Goal: Entertainment & Leisure: Consume media (video, audio)

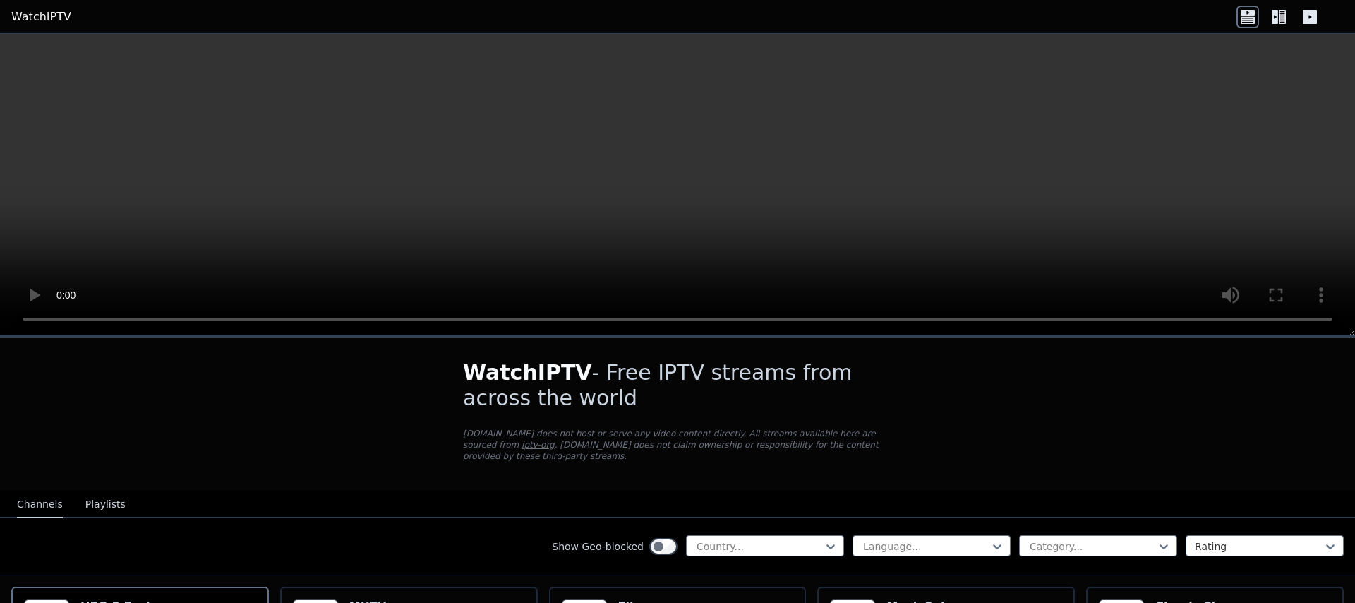
scroll to position [369, 0]
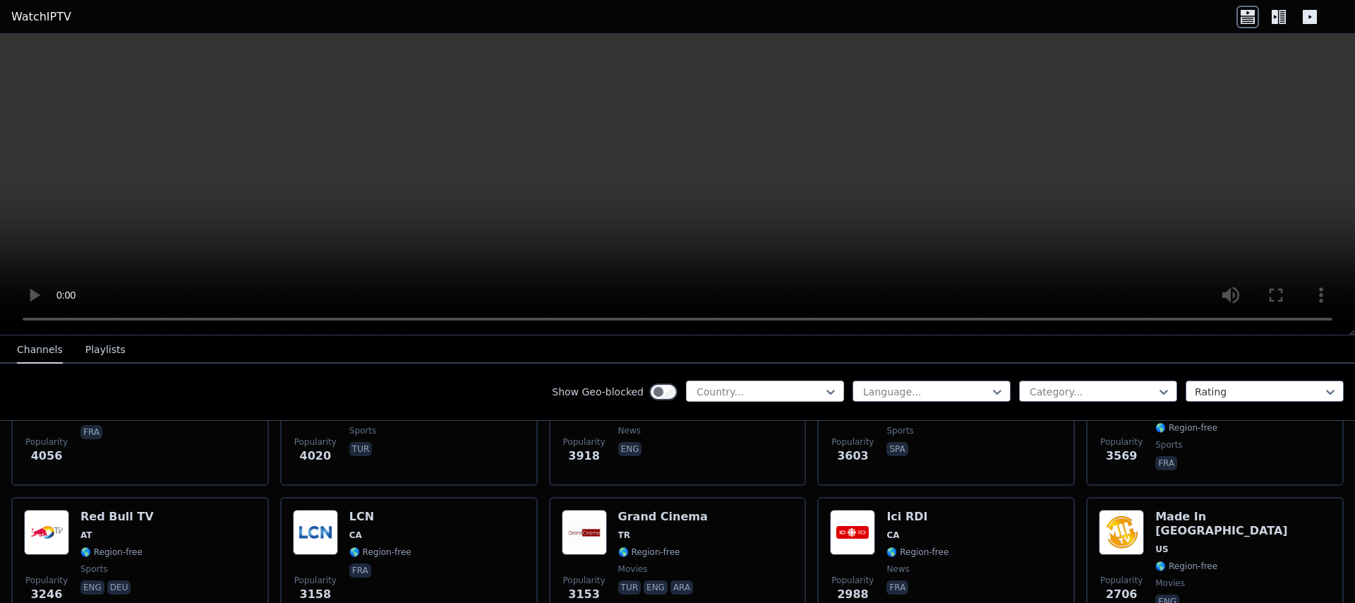
click at [785, 392] on div at bounding box center [759, 392] width 128 height 14
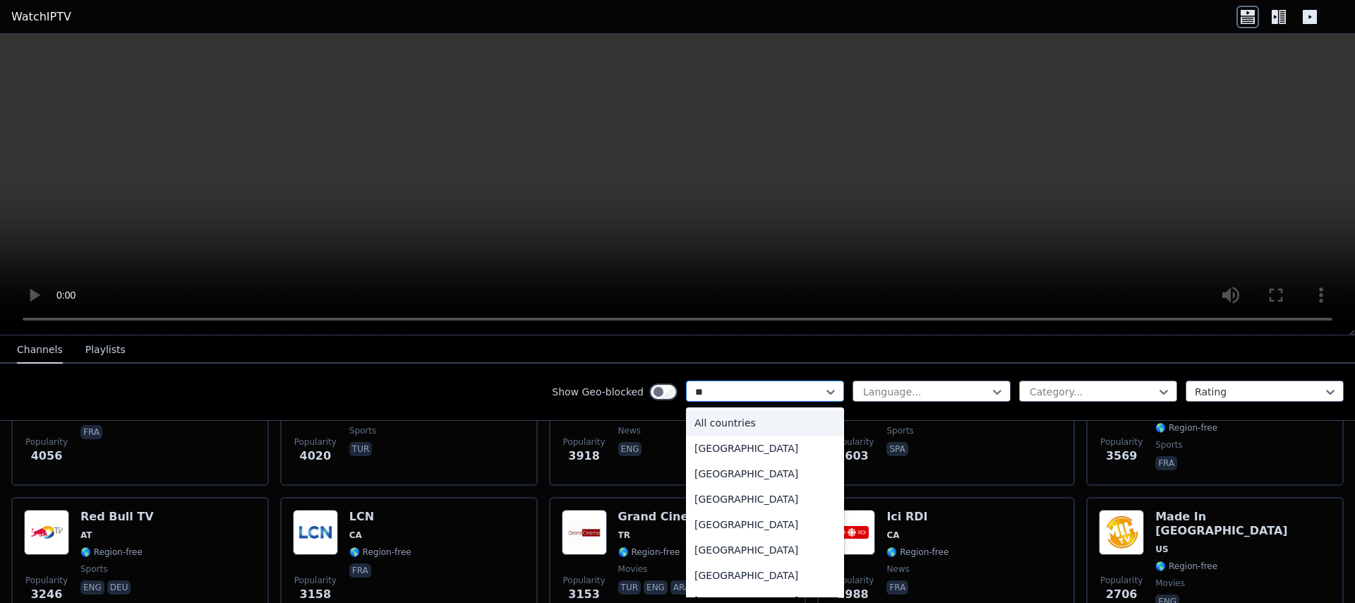
type input "***"
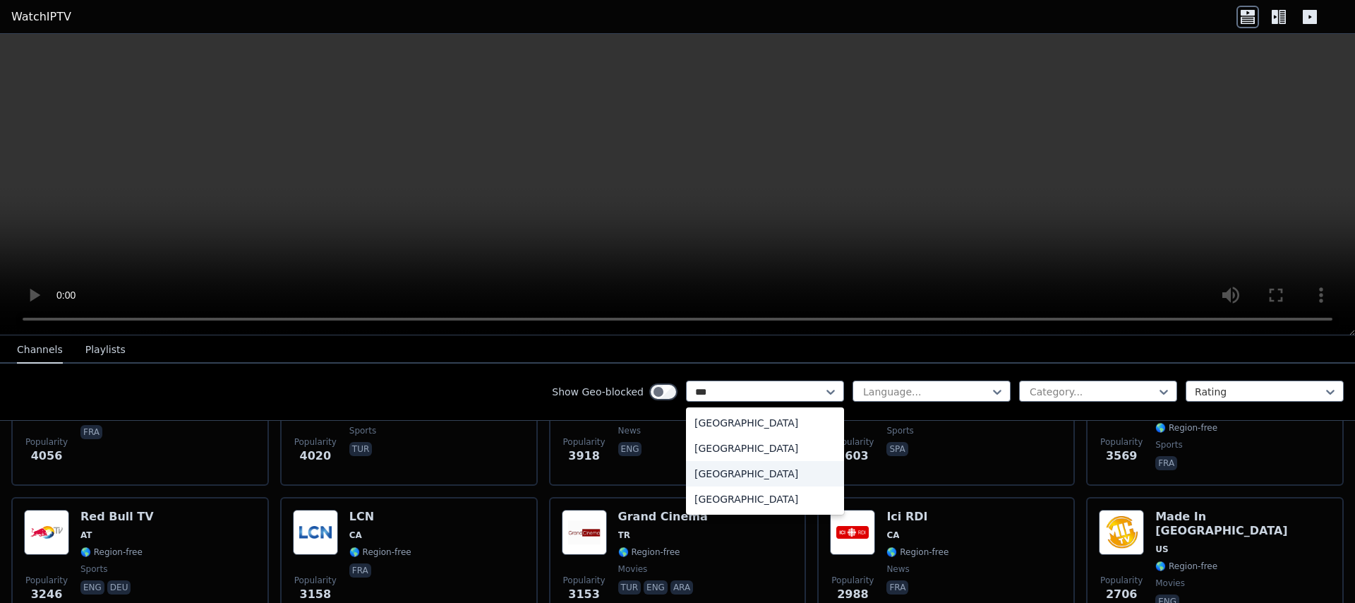
click at [748, 473] on div "[GEOGRAPHIC_DATA]" at bounding box center [765, 473] width 158 height 25
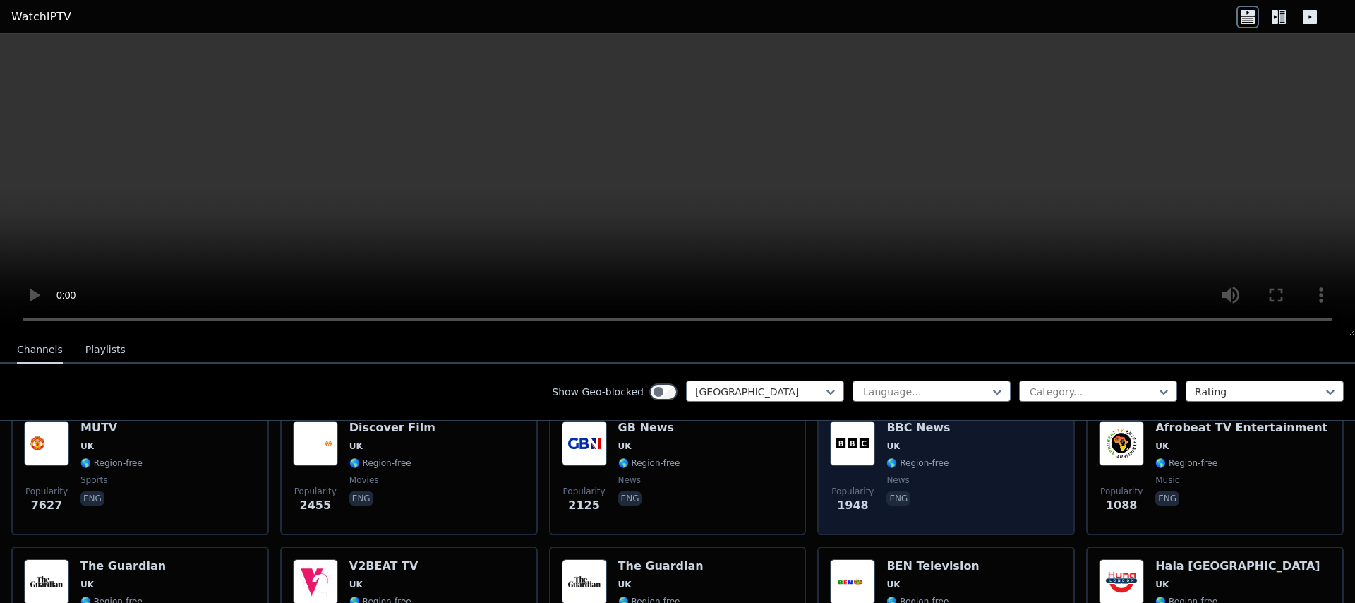
scroll to position [181, 0]
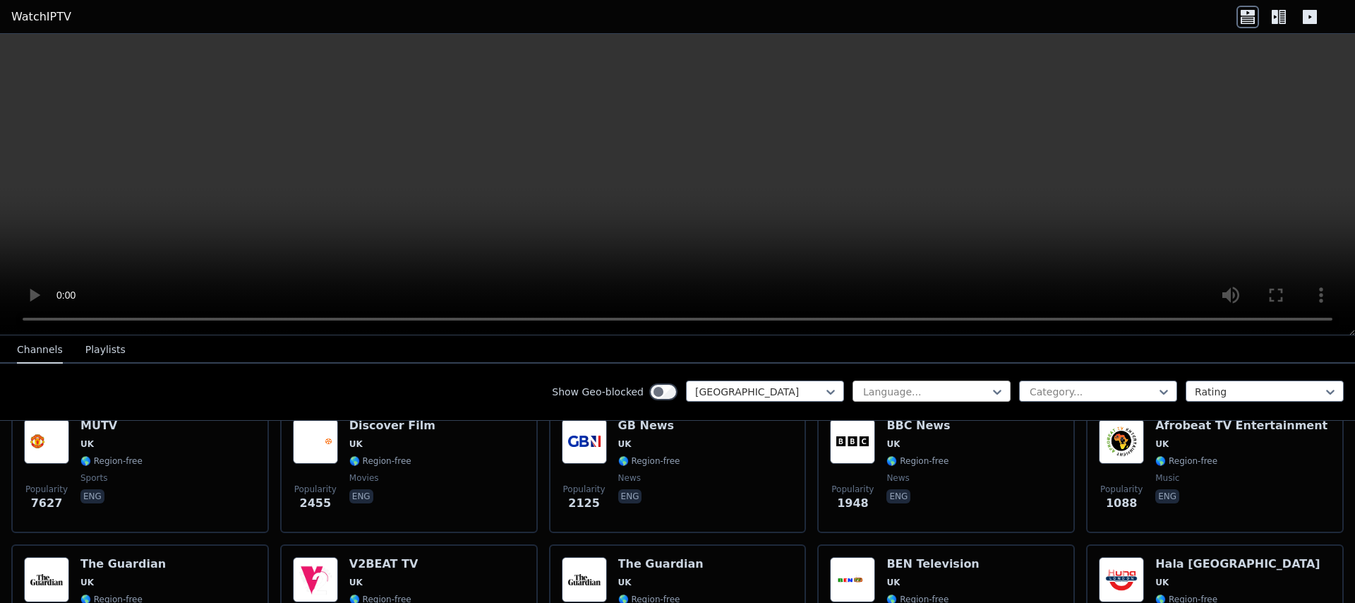
click at [919, 394] on div at bounding box center [926, 392] width 128 height 14
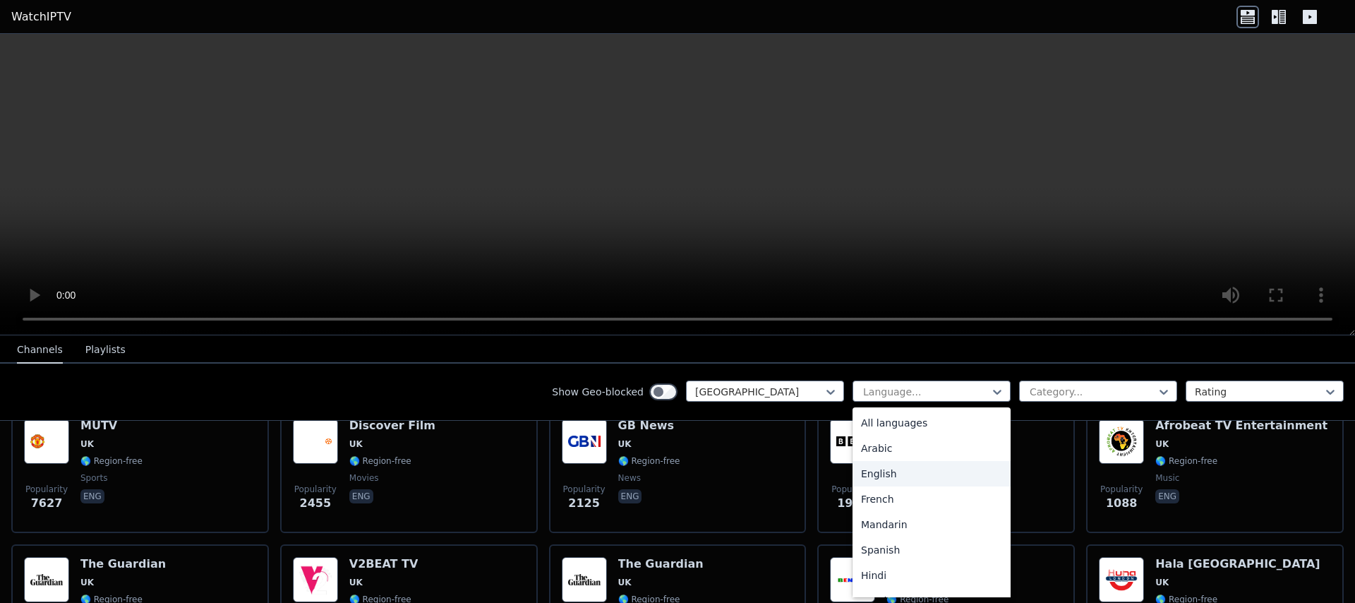
click at [897, 470] on div "English" at bounding box center [931, 473] width 158 height 25
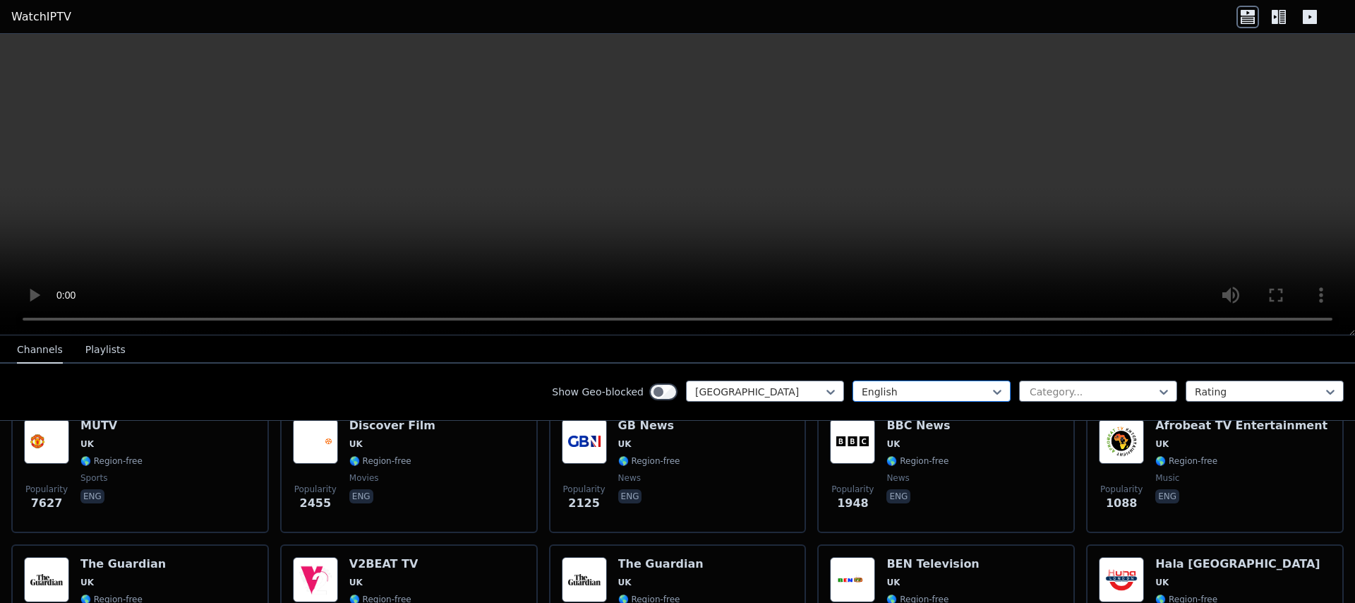
click at [922, 392] on div at bounding box center [926, 392] width 128 height 14
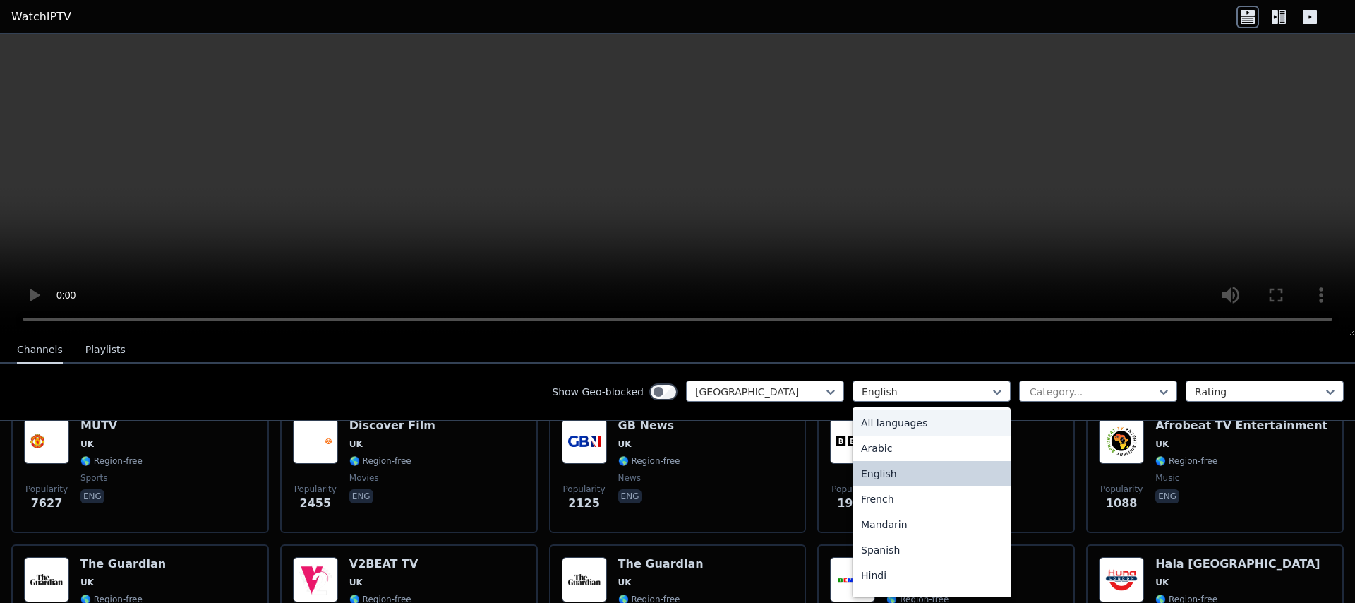
click at [907, 421] on div "All languages" at bounding box center [931, 422] width 158 height 25
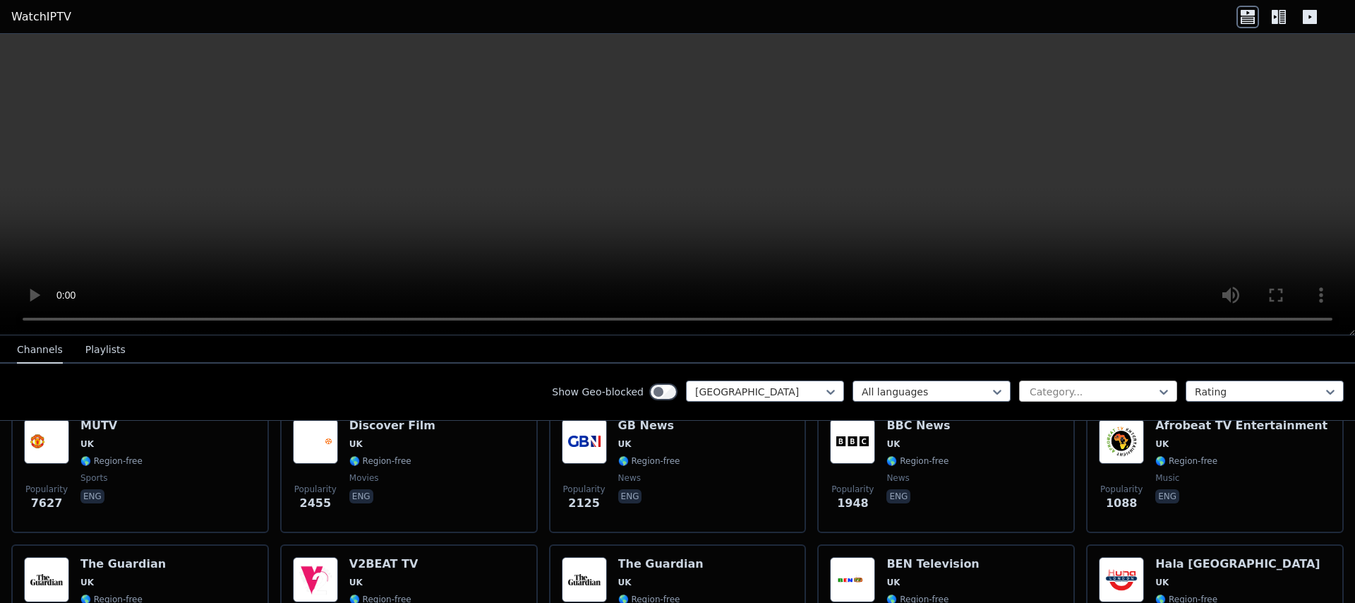
click at [1040, 390] on div at bounding box center [1092, 392] width 128 height 14
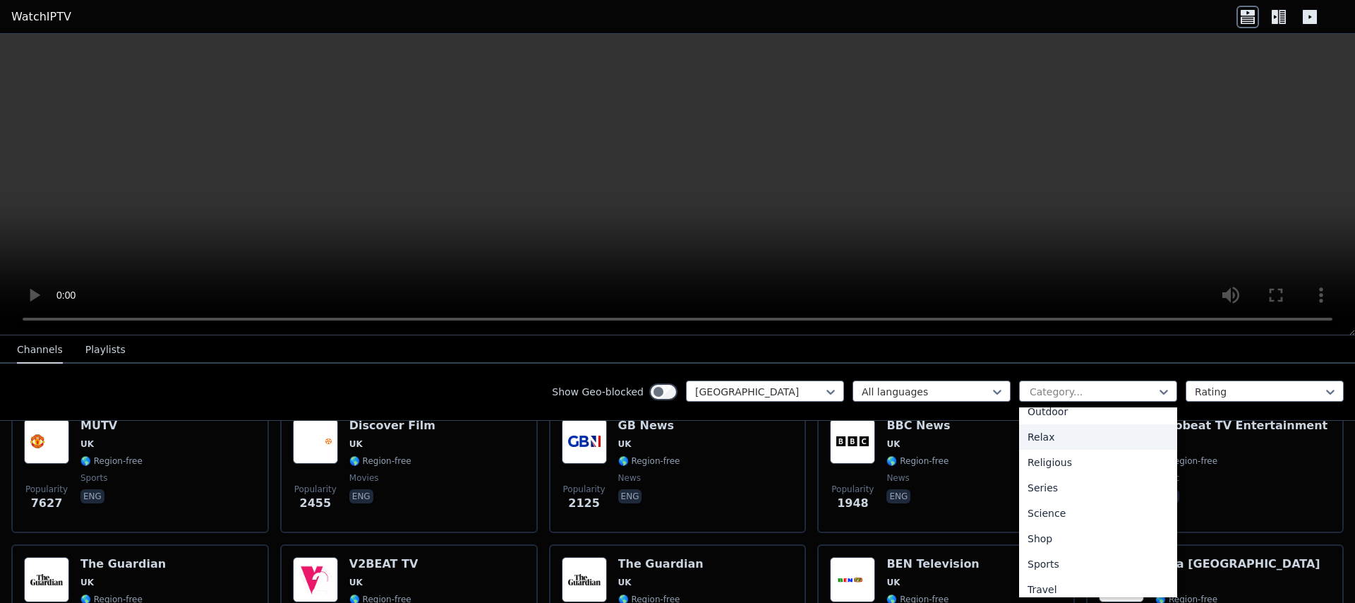
scroll to position [502, 0]
click at [1063, 529] on div "Sports" at bounding box center [1098, 530] width 158 height 25
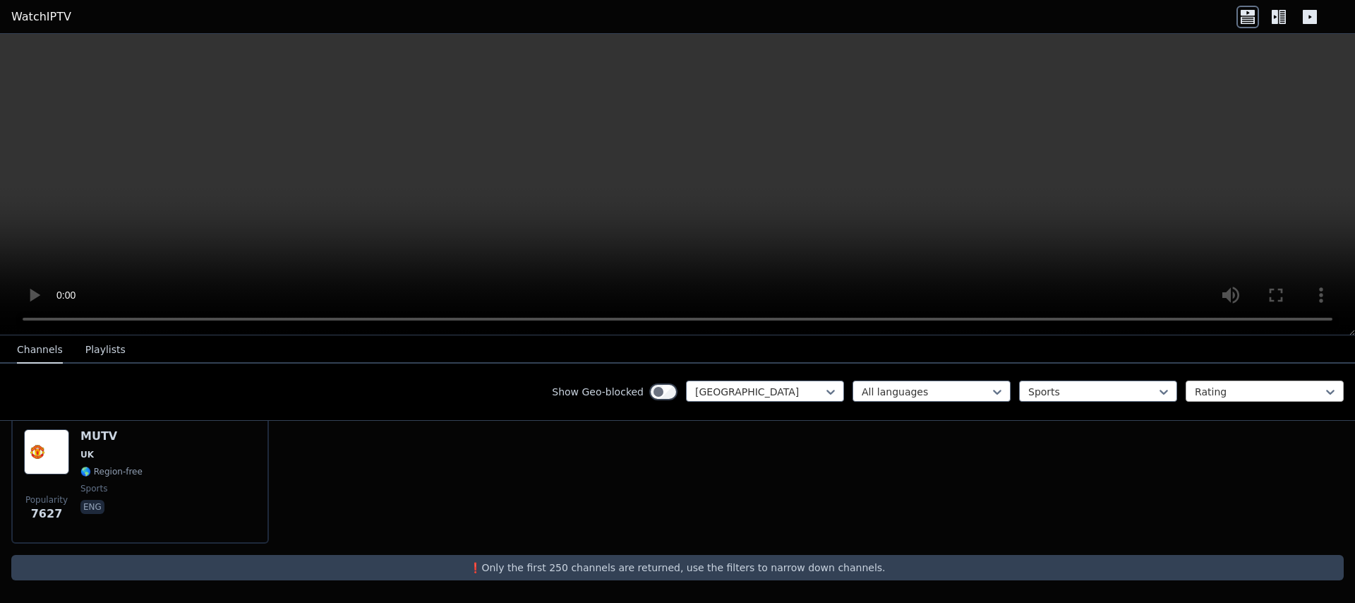
scroll to position [170, 0]
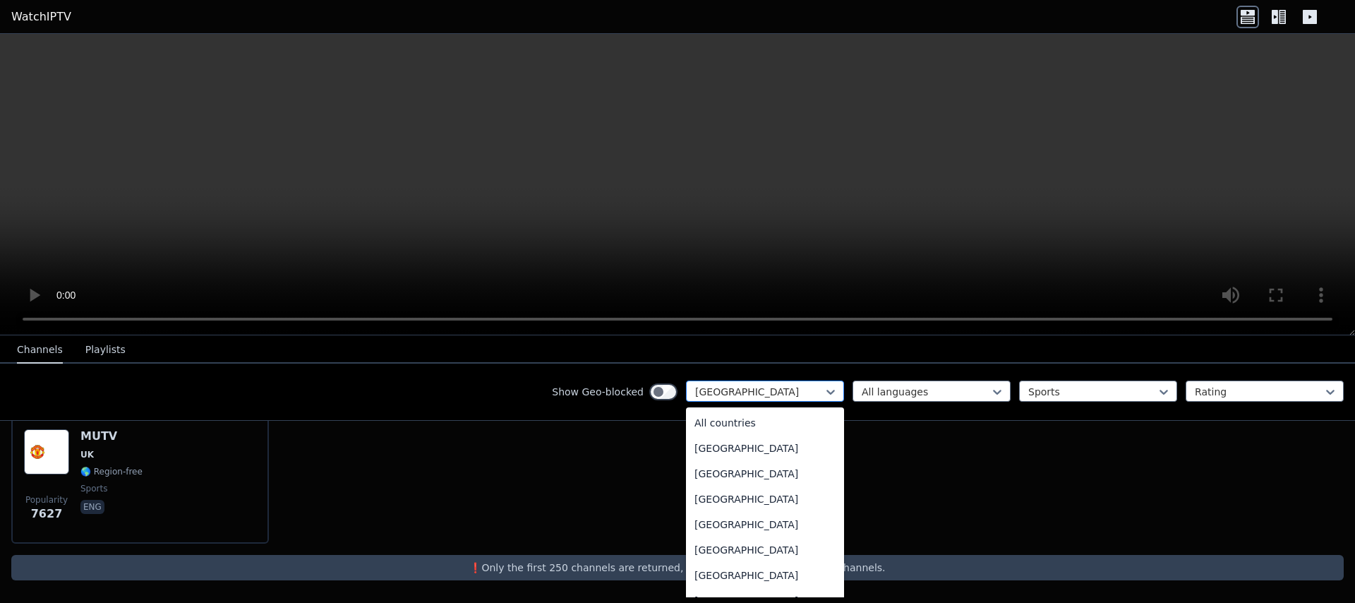
click at [753, 390] on div at bounding box center [759, 392] width 128 height 14
click at [730, 418] on div "All countries" at bounding box center [765, 422] width 158 height 25
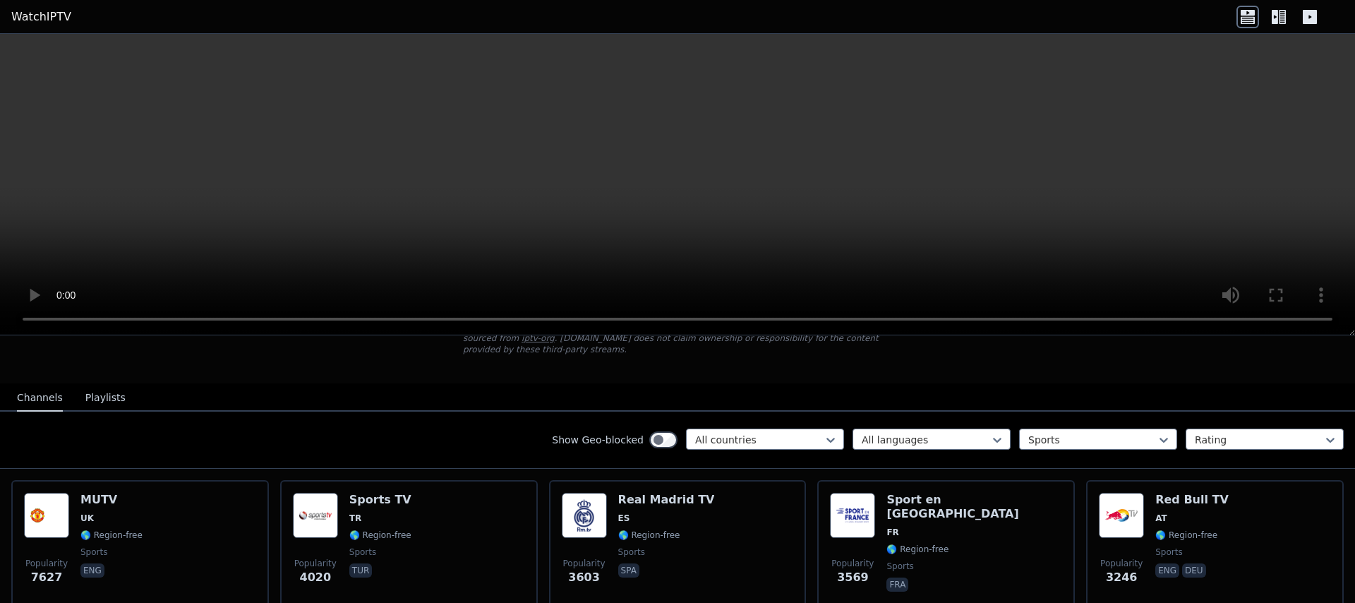
scroll to position [115, 0]
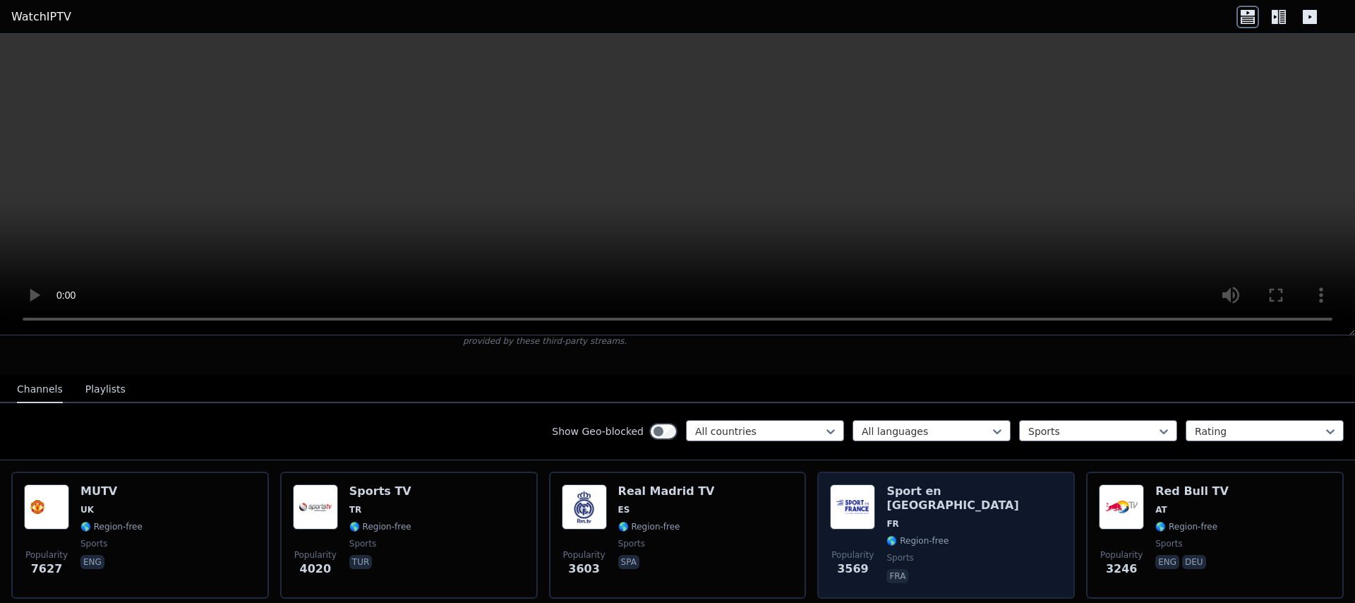
click at [971, 503] on div "Popularity 3569 Sport en [GEOGRAPHIC_DATA] FR 🌎 Region-free sports fra" at bounding box center [946, 535] width 232 height 102
click at [925, 490] on h6 "Sport en [GEOGRAPHIC_DATA]" at bounding box center [974, 498] width 176 height 28
click at [979, 521] on div "Popularity 3569 Sport en [GEOGRAPHIC_DATA] FR 🌎 Region-free sports fra" at bounding box center [946, 535] width 232 height 102
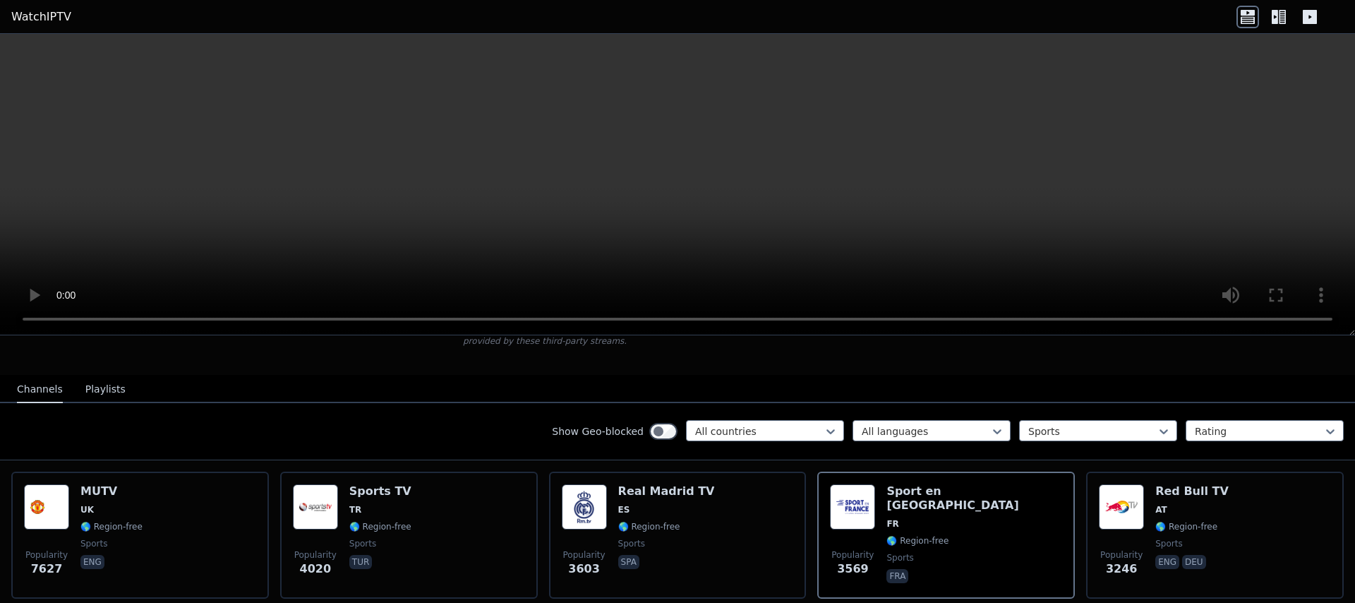
click at [704, 191] on video at bounding box center [677, 184] width 1355 height 301
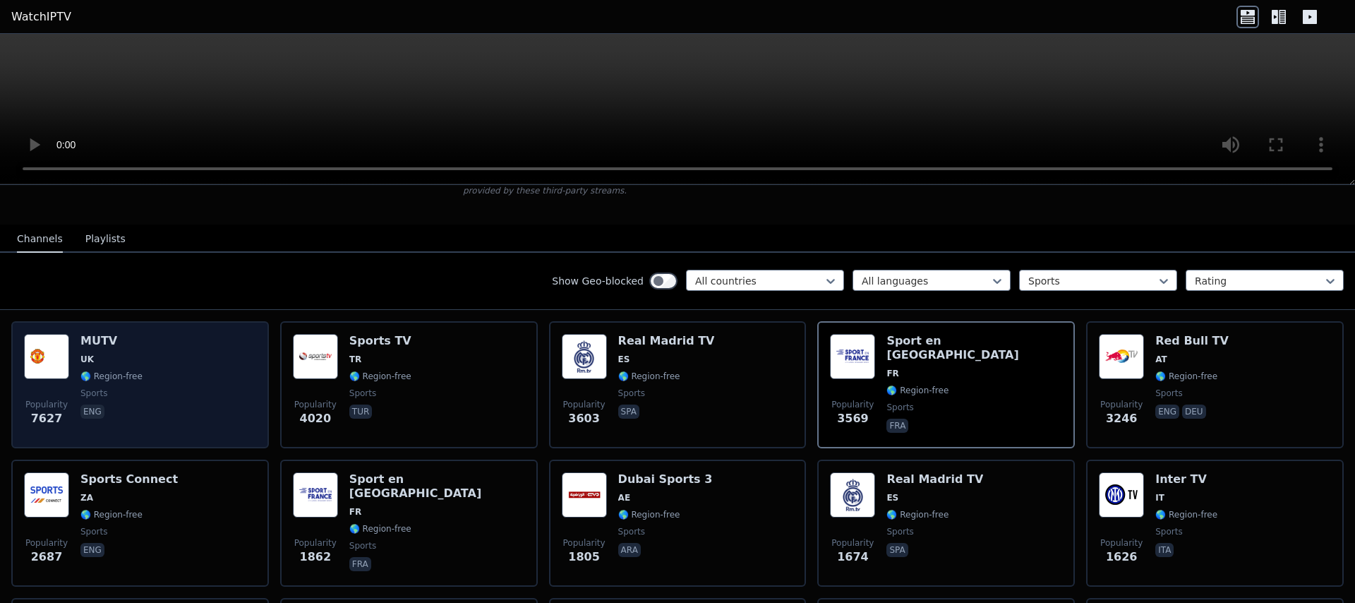
click at [176, 364] on div "Popularity 7627 MUTV [GEOGRAPHIC_DATA] 🌎 Region-free sports eng" at bounding box center [140, 385] width 232 height 102
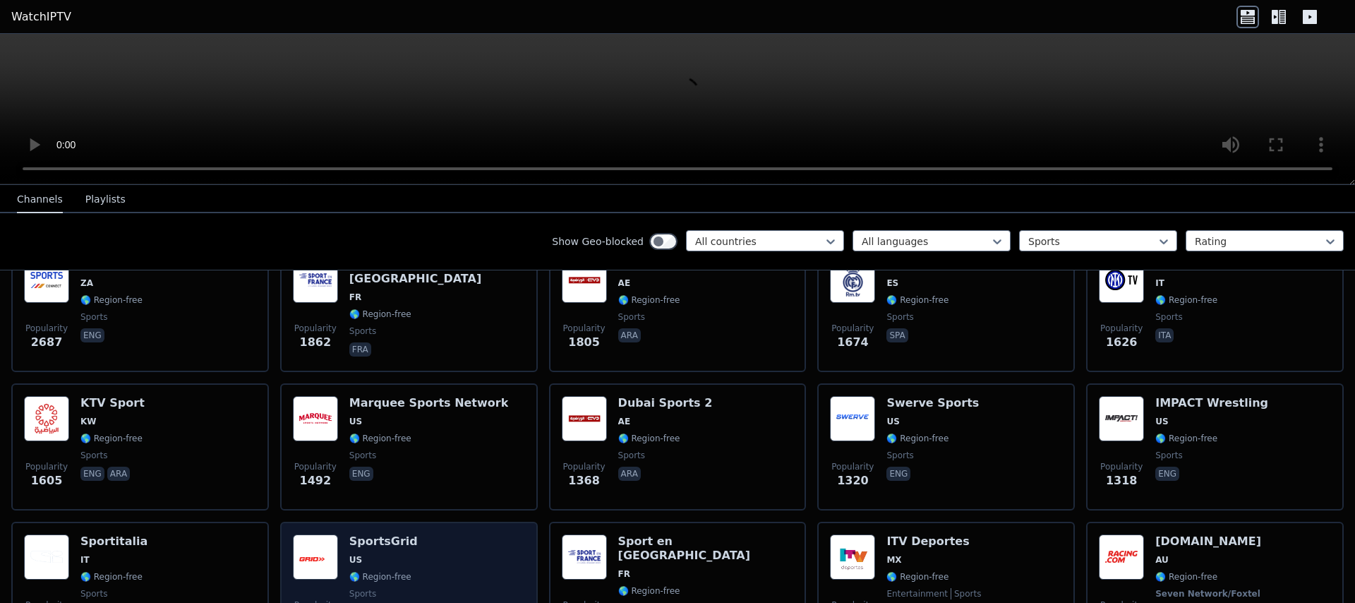
scroll to position [536, 0]
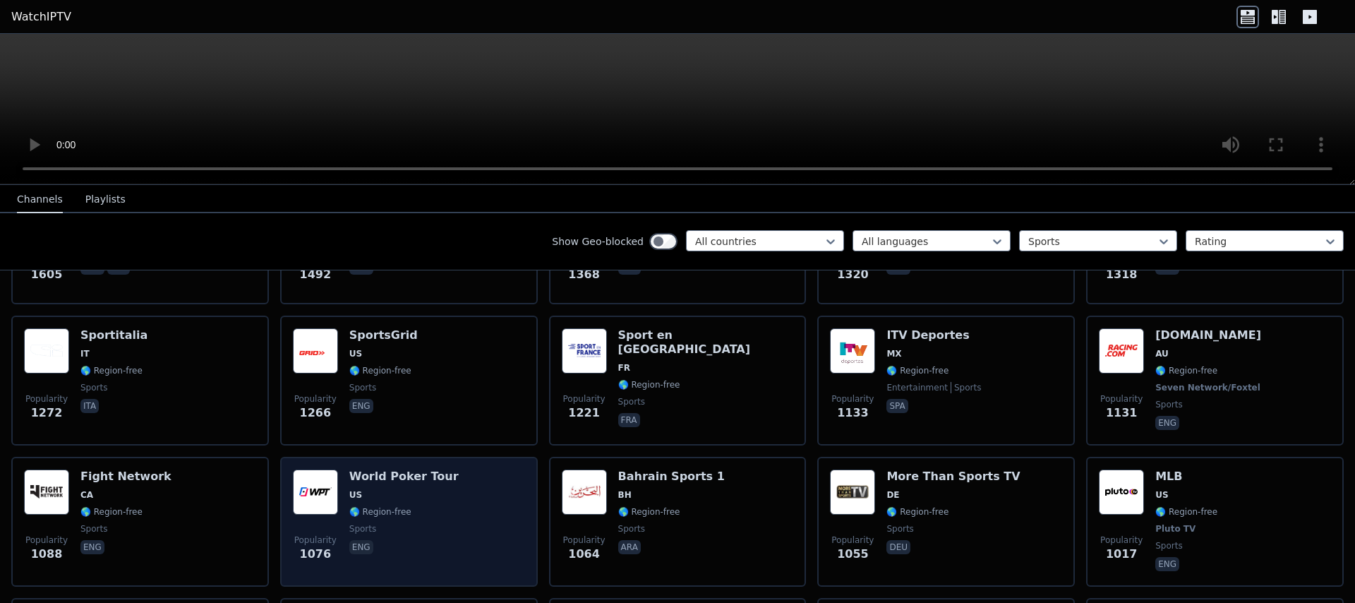
click at [448, 493] on div "Popularity 1076 World Poker Tour US 🌎 Region-free sports eng" at bounding box center [409, 521] width 232 height 104
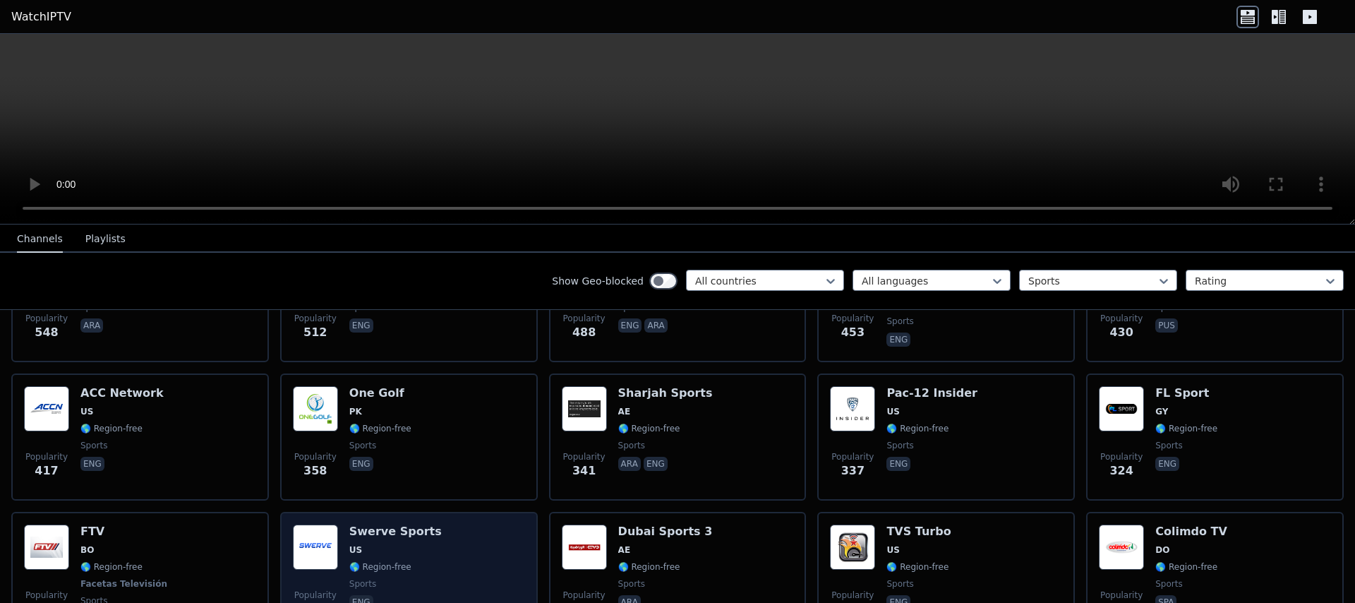
scroll to position [1223, 0]
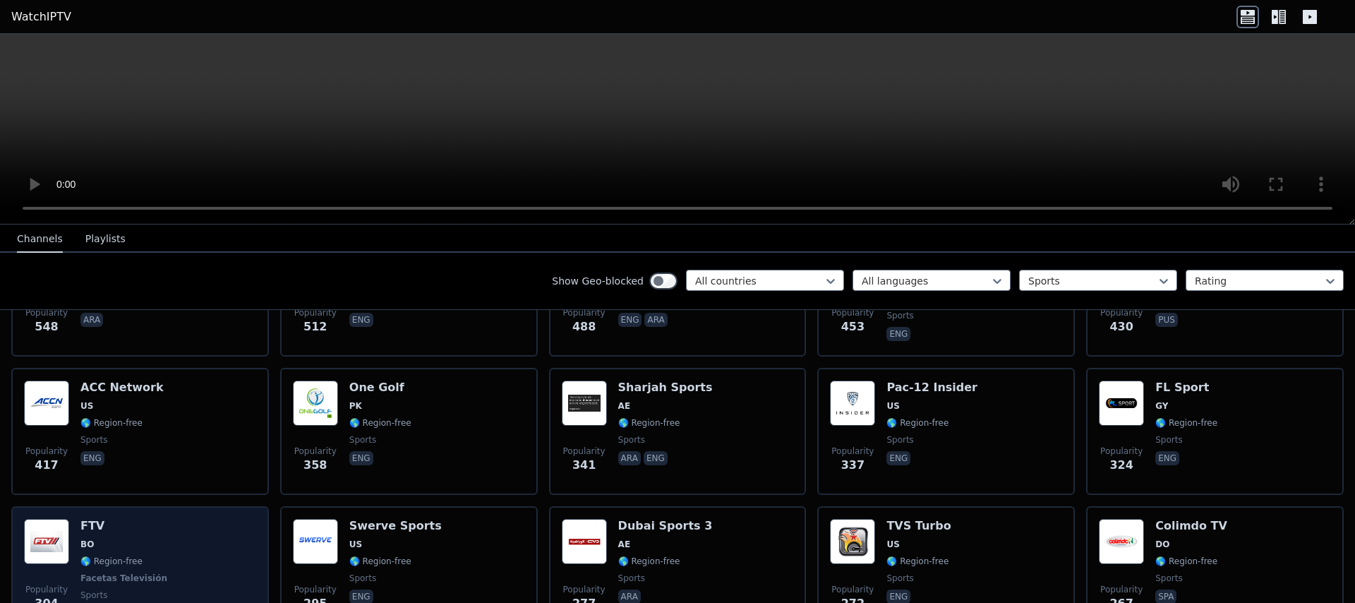
click at [160, 545] on div "Popularity 304 FTV BO 🌎 Region-free Facetas Televisión sports spa" at bounding box center [140, 571] width 232 height 104
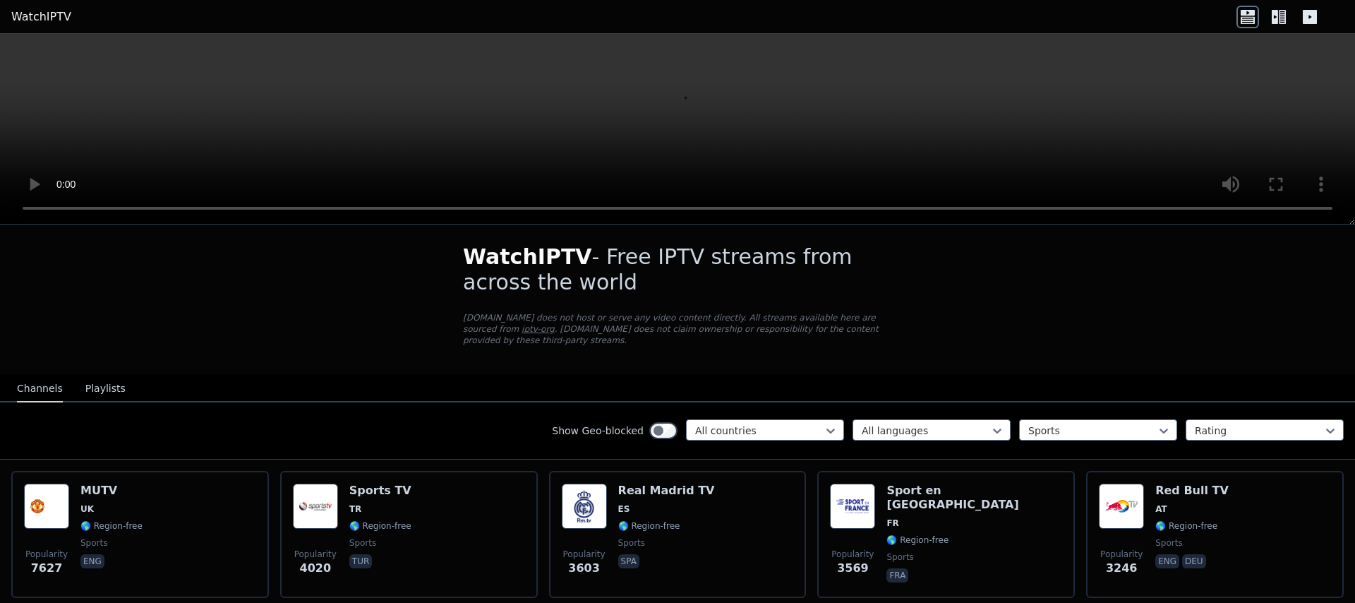
scroll to position [9, 0]
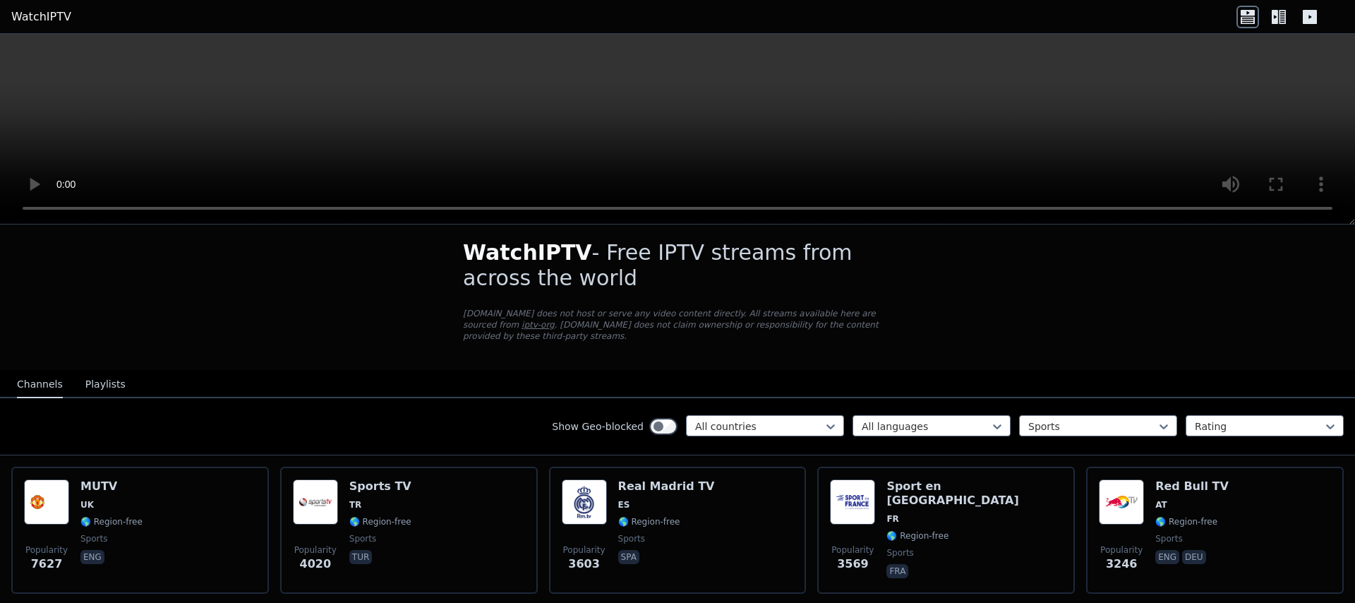
click at [107, 387] on button "Playlists" at bounding box center [105, 384] width 40 height 27
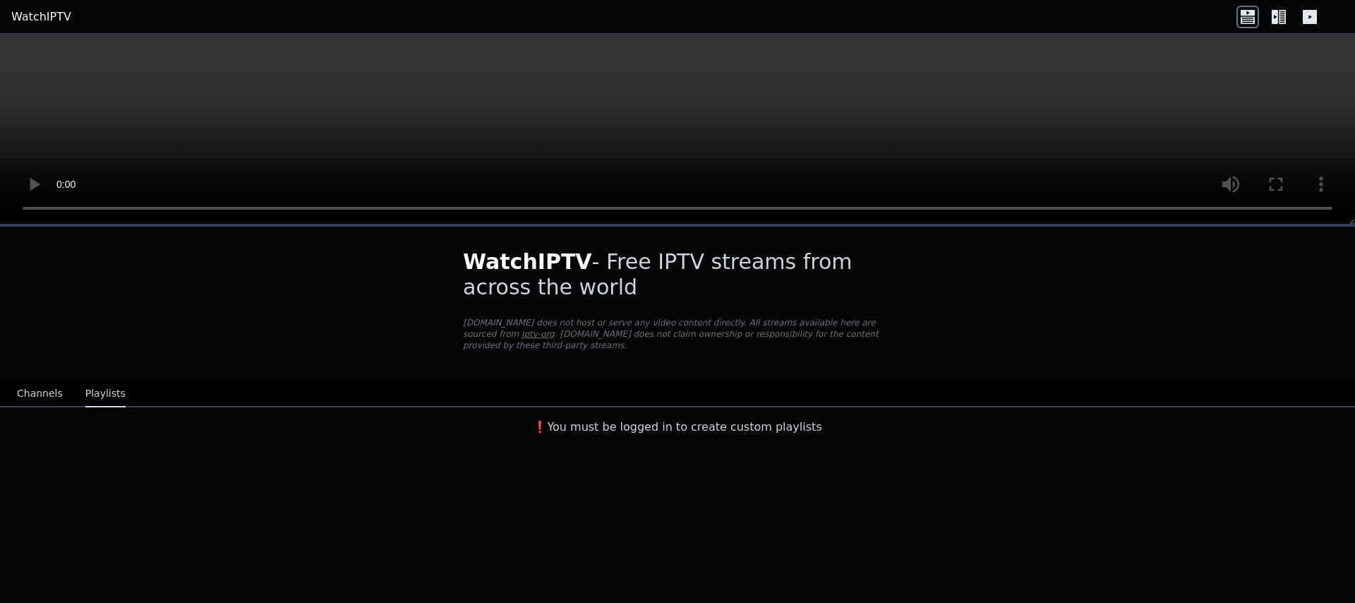
scroll to position [0, 0]
click at [32, 396] on button "Channels" at bounding box center [40, 393] width 46 height 27
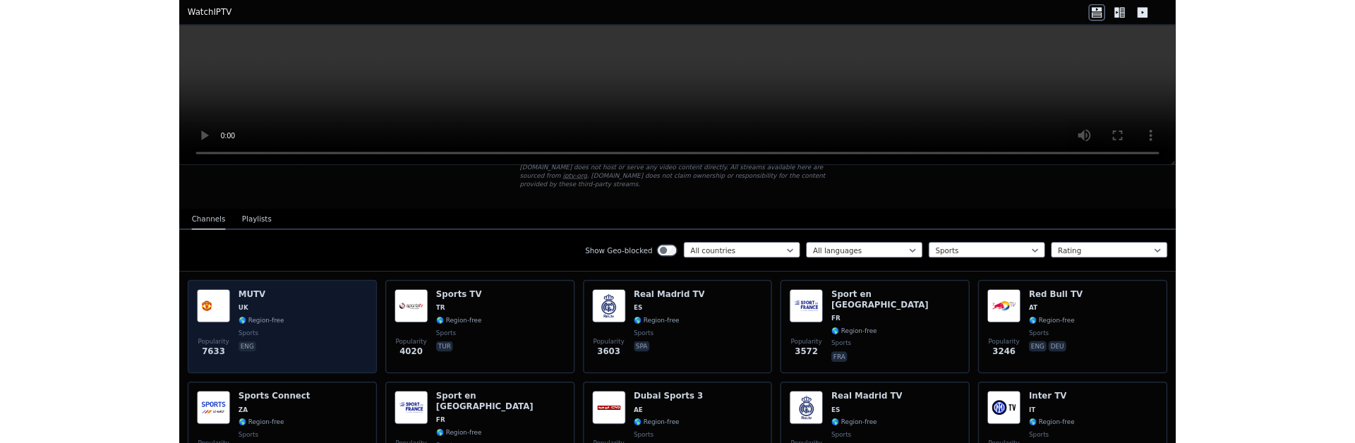
scroll to position [125, 0]
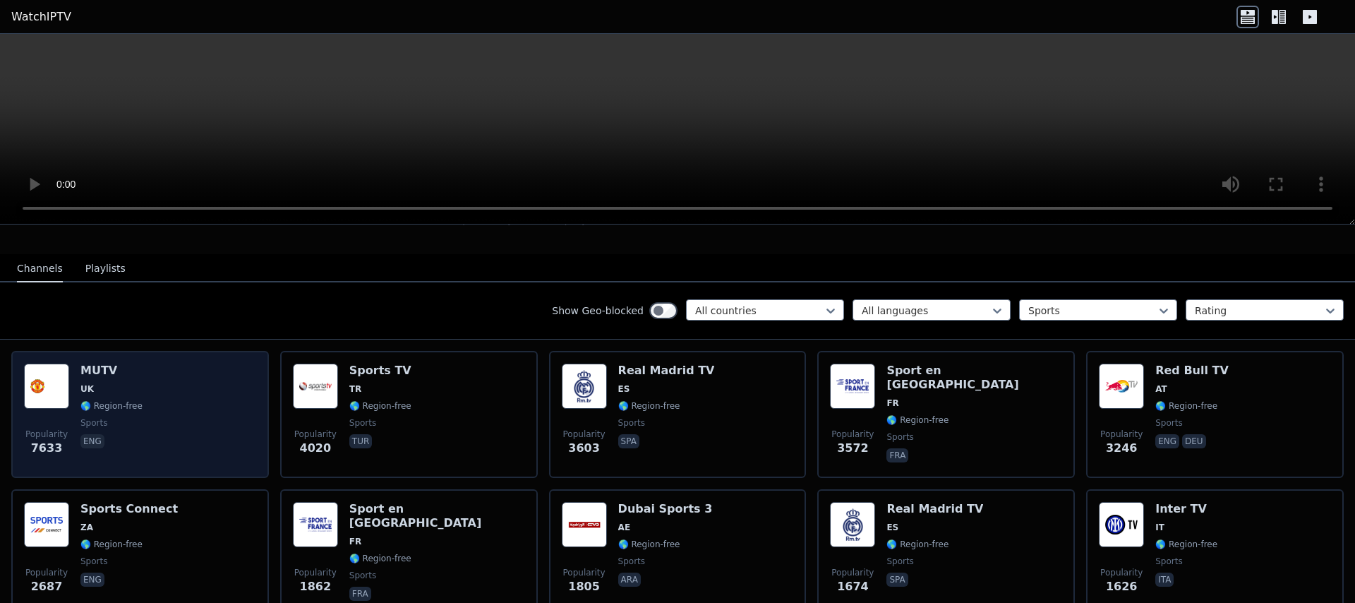
click at [126, 405] on span "🌎 Region-free" at bounding box center [111, 405] width 62 height 11
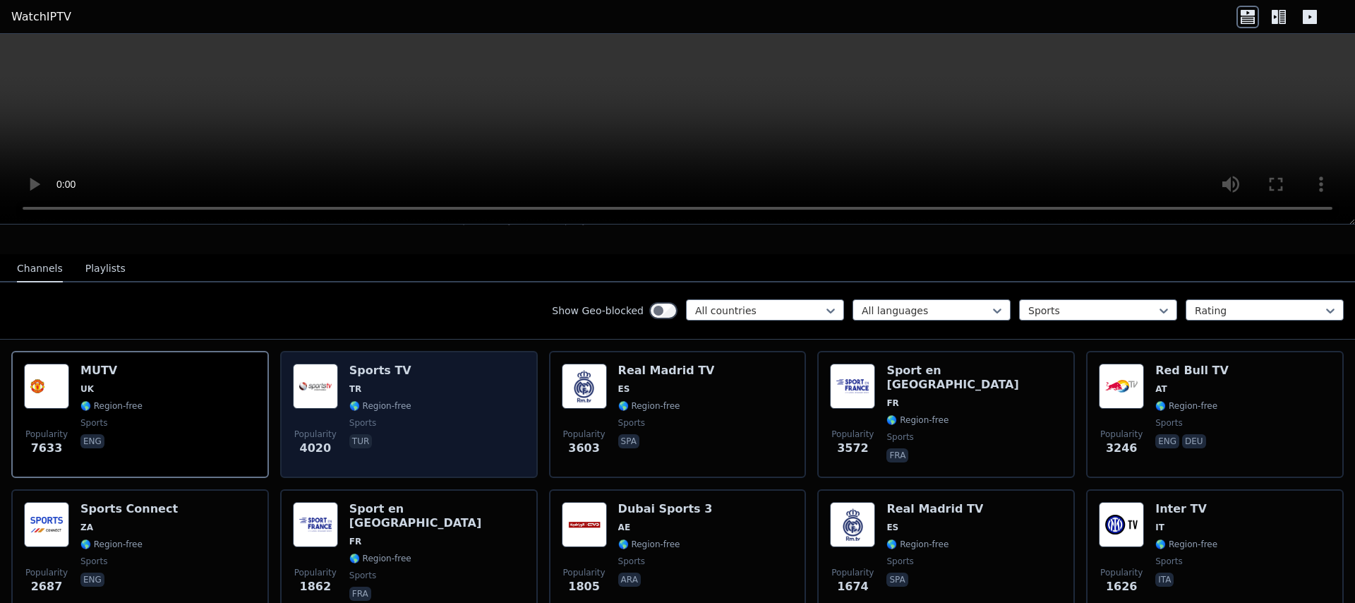
click at [466, 429] on div "Popularity 4020 Sports TV TR 🌎 Region-free sports tur" at bounding box center [409, 414] width 232 height 102
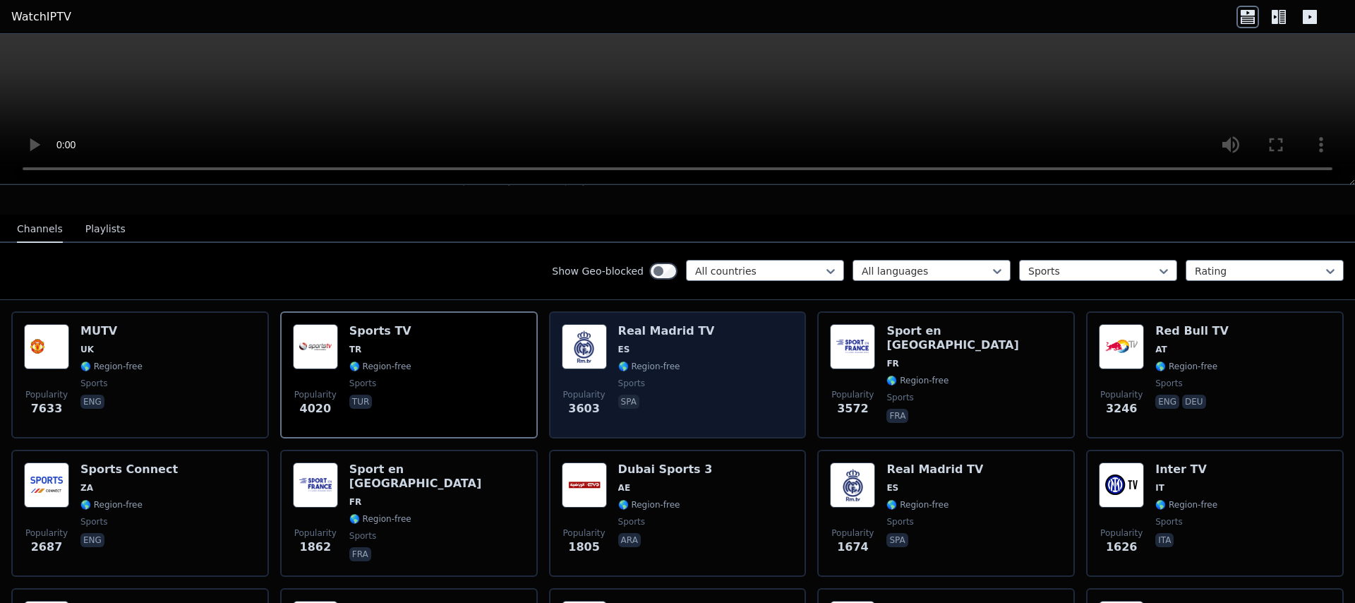
click at [722, 387] on div "Popularity 3603 Real Madrid TV ES 🌎 Region-free sports spa" at bounding box center [678, 375] width 232 height 102
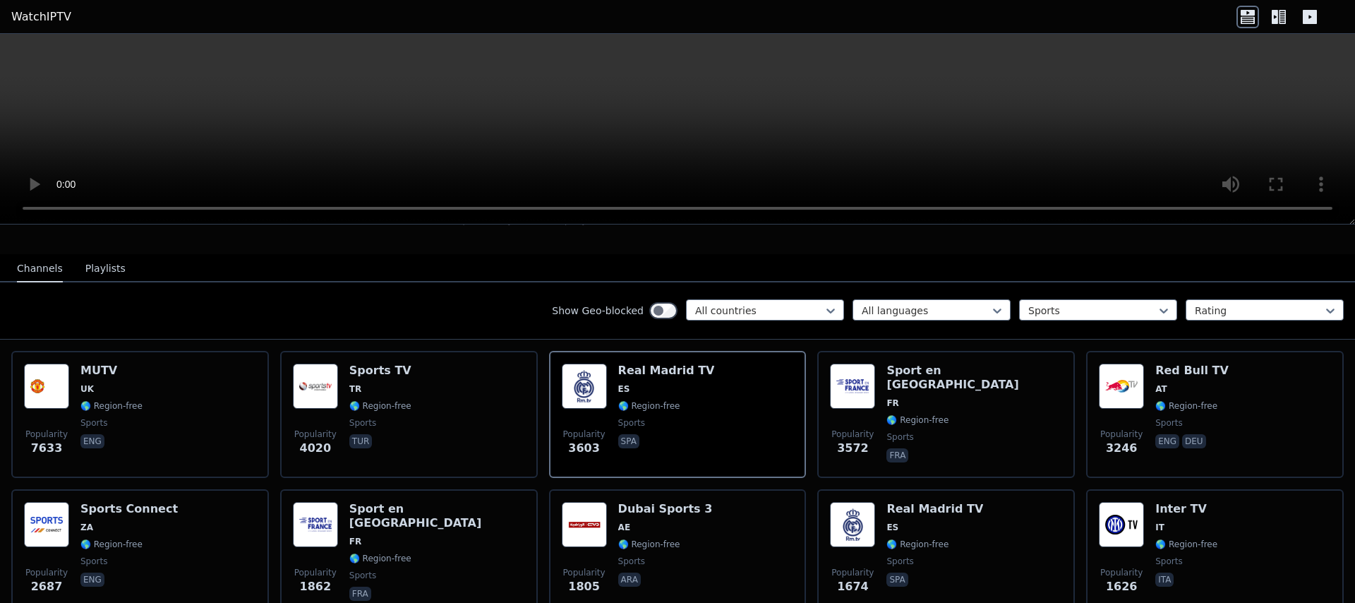
click at [637, 95] on video at bounding box center [677, 129] width 1355 height 191
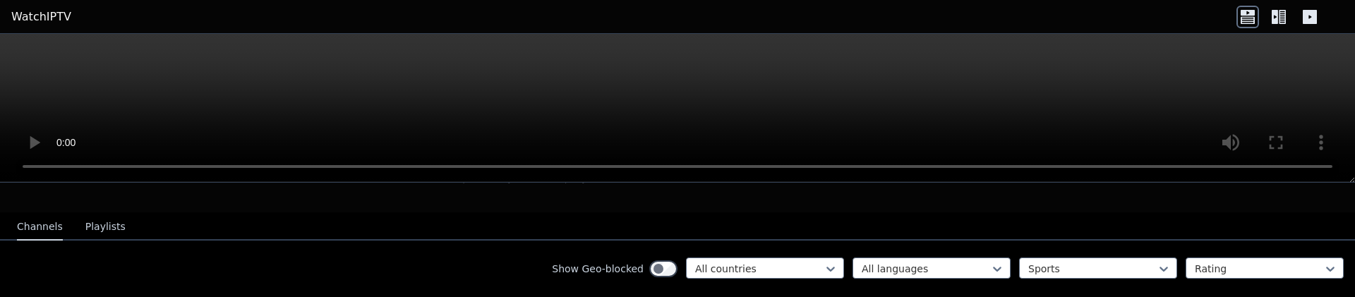
click at [675, 103] on video at bounding box center [677, 108] width 1355 height 149
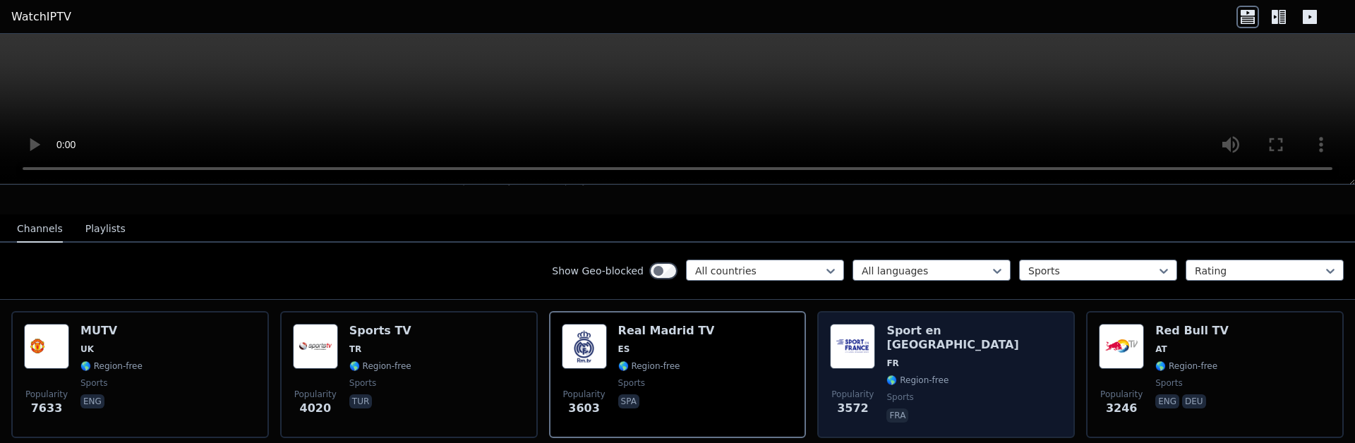
click at [971, 349] on div "Popularity 3572 Sport en [GEOGRAPHIC_DATA] FR 🌎 Region-free sports fra" at bounding box center [946, 375] width 232 height 102
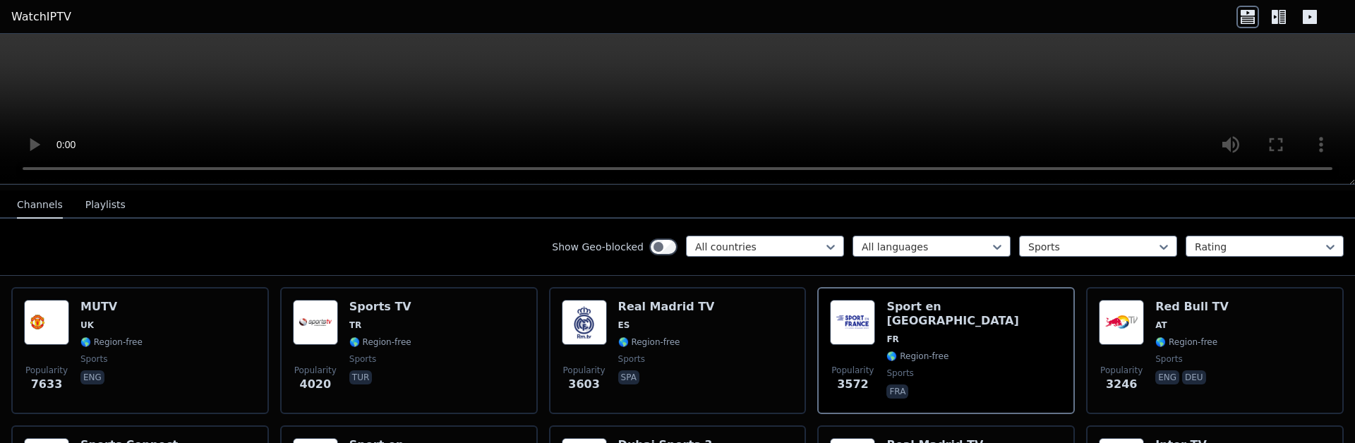
scroll to position [164, 0]
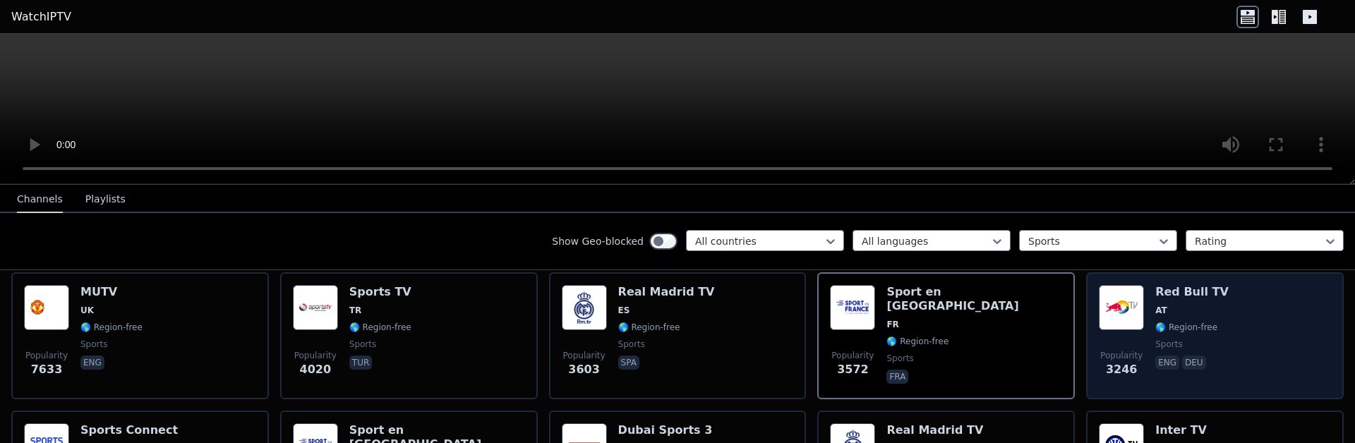
click at [1270, 318] on div "Popularity 3246 Red Bull TV AT 🌎 Region-free sports eng deu" at bounding box center [1215, 336] width 232 height 102
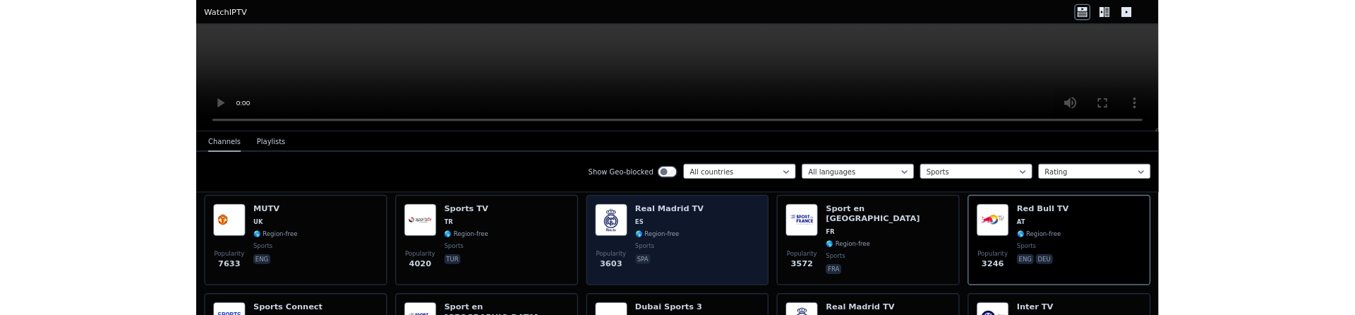
scroll to position [170, 0]
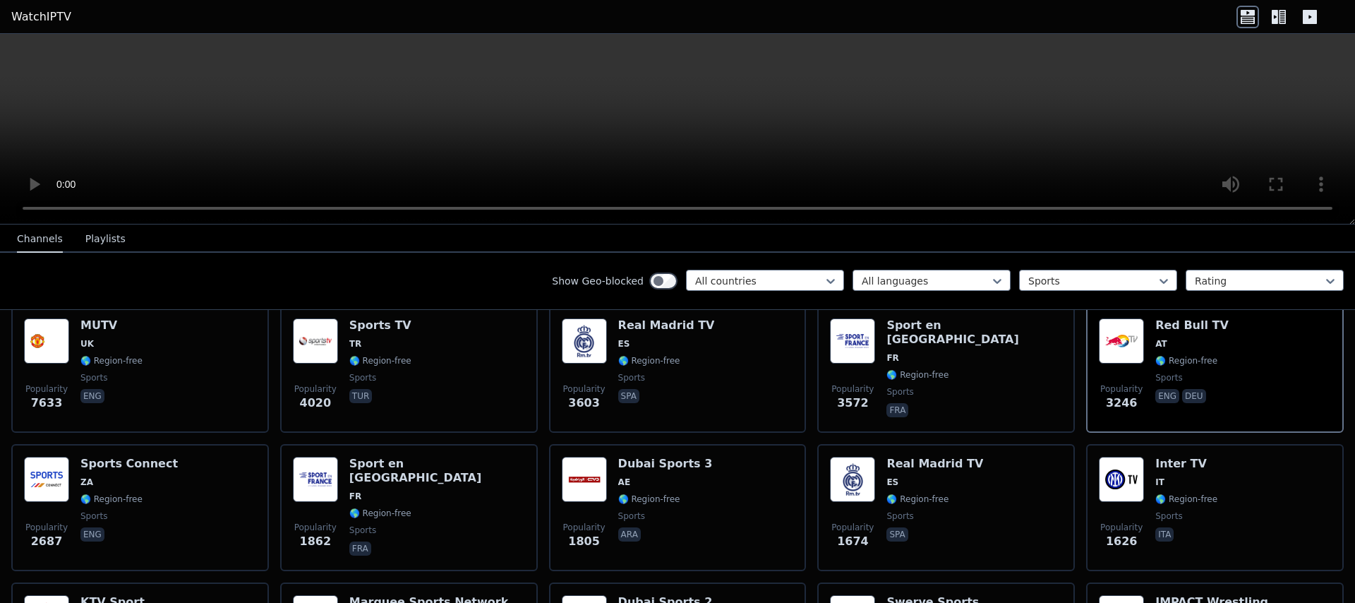
click at [644, 114] on video at bounding box center [677, 129] width 1355 height 191
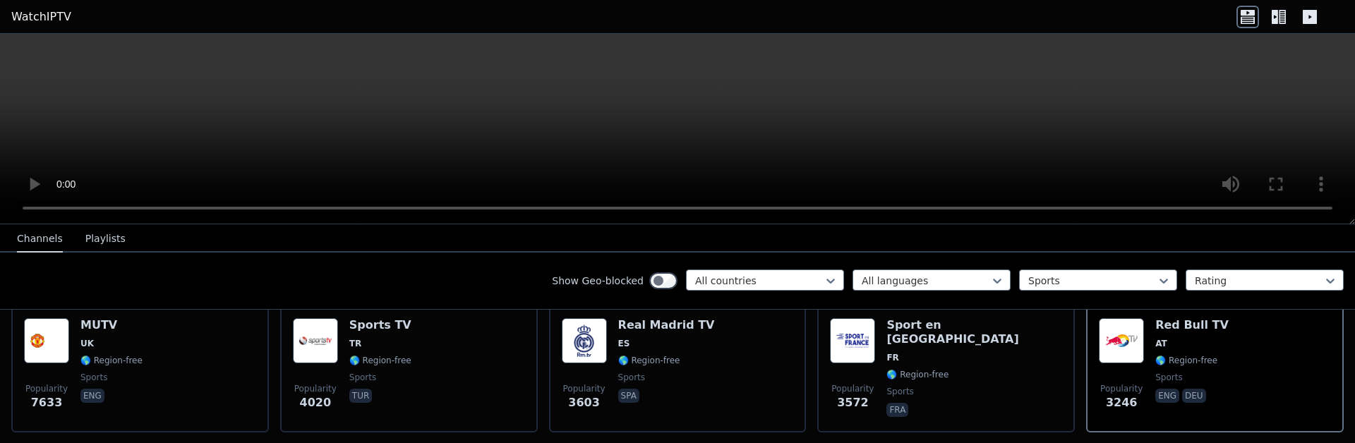
click at [697, 52] on video at bounding box center [677, 129] width 1355 height 191
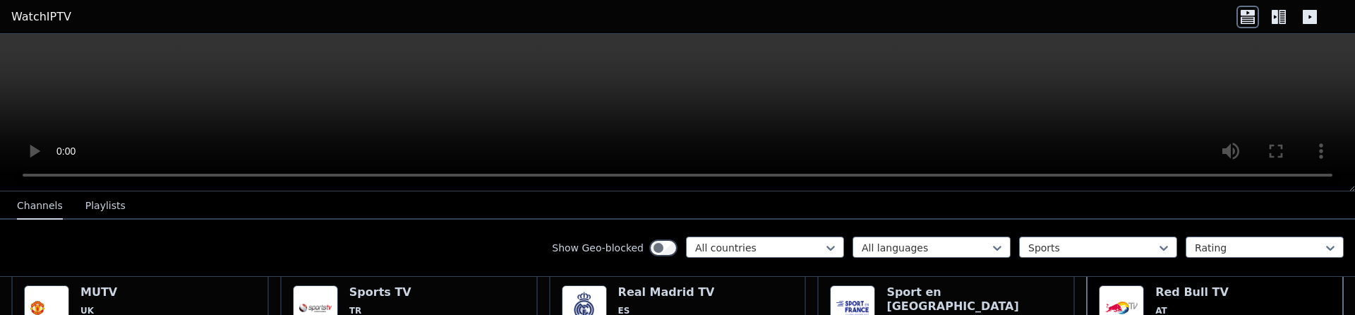
click at [761, 82] on video at bounding box center [677, 112] width 1355 height 157
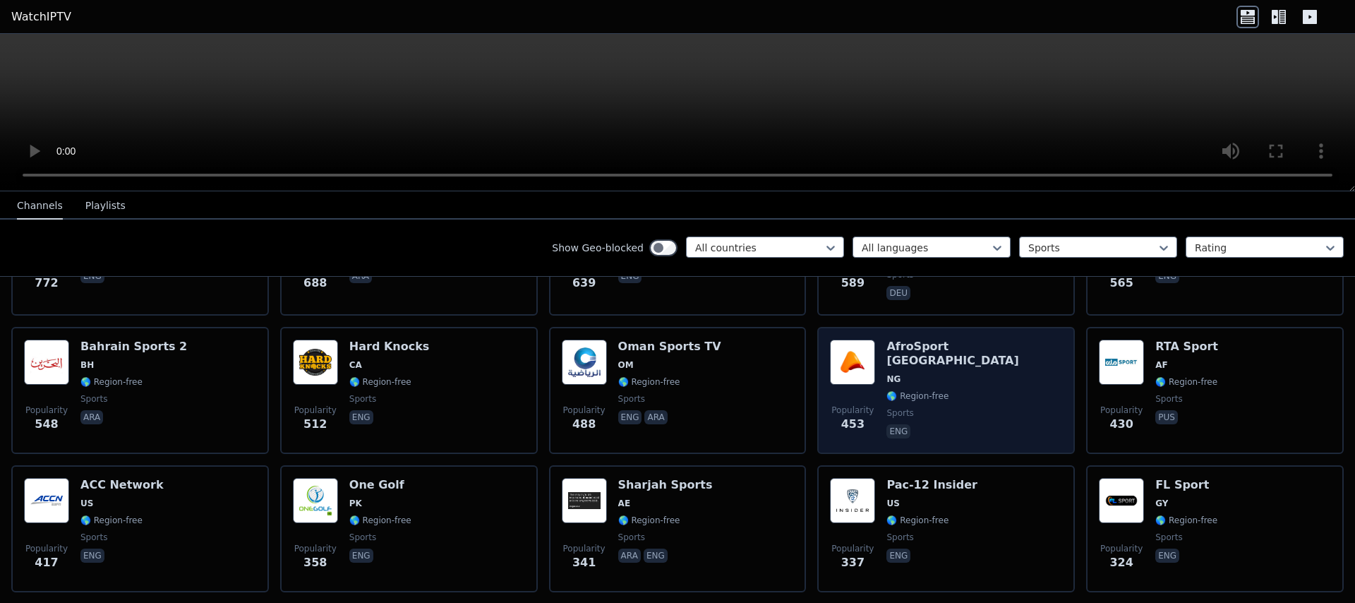
scroll to position [1101, 0]
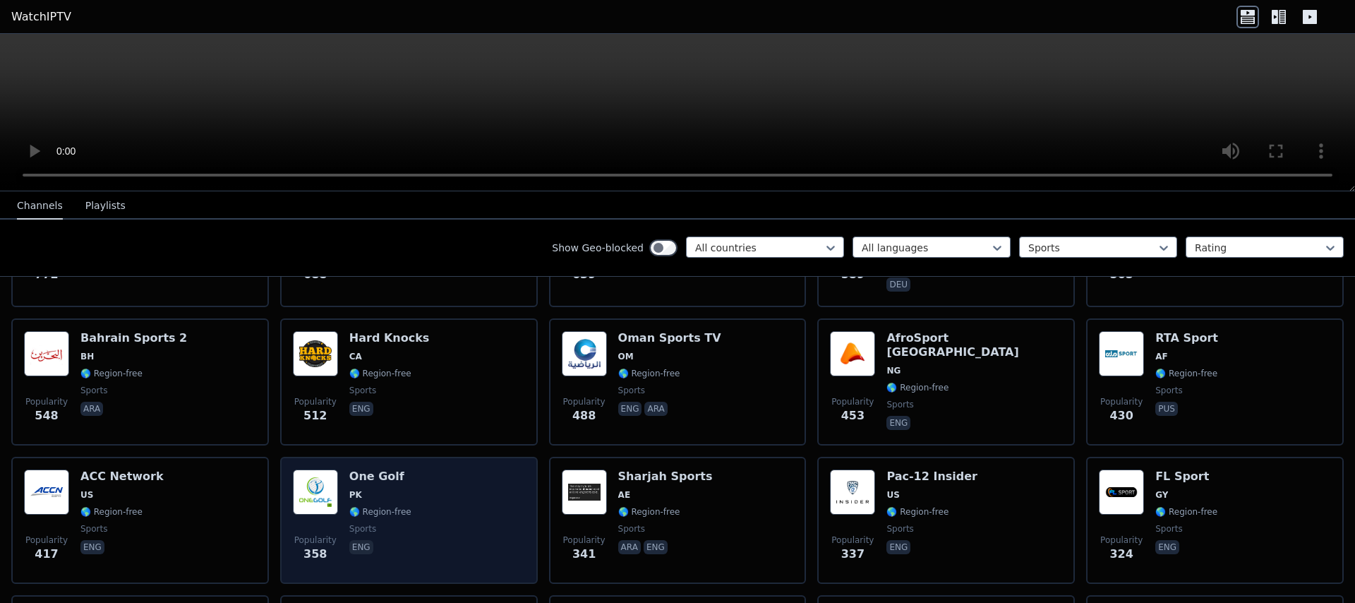
click at [435, 481] on div "Popularity 358 One Golf PK 🌎 Region-free sports eng" at bounding box center [409, 520] width 232 height 102
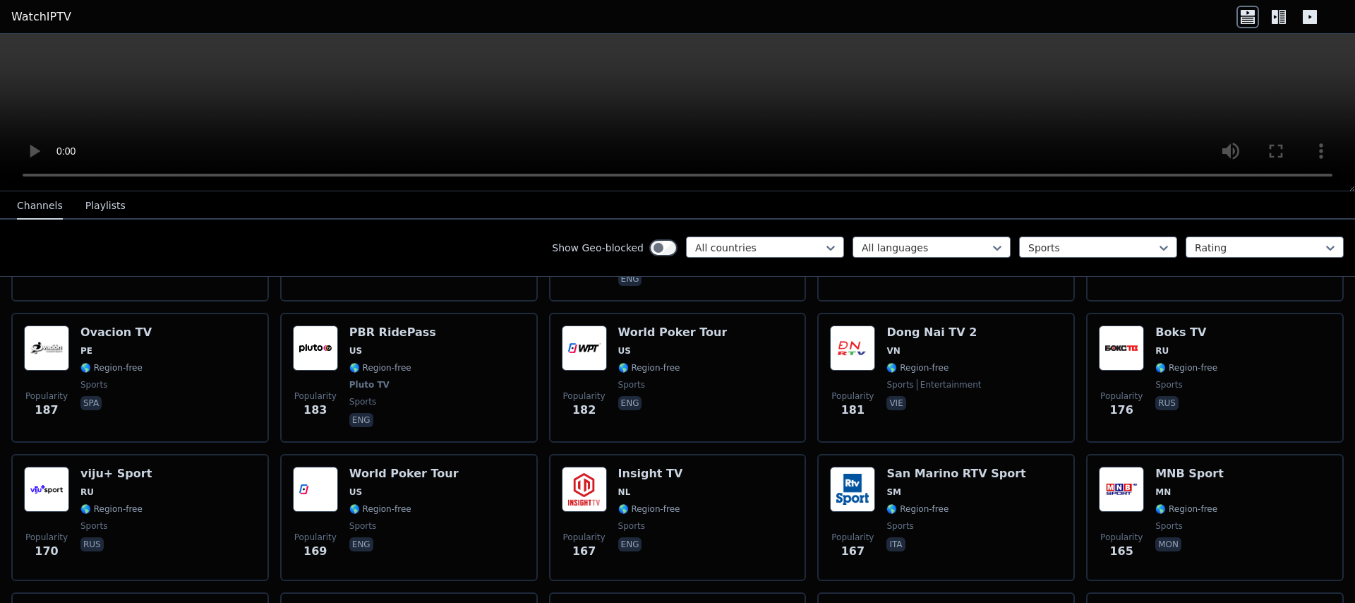
scroll to position [1936, 0]
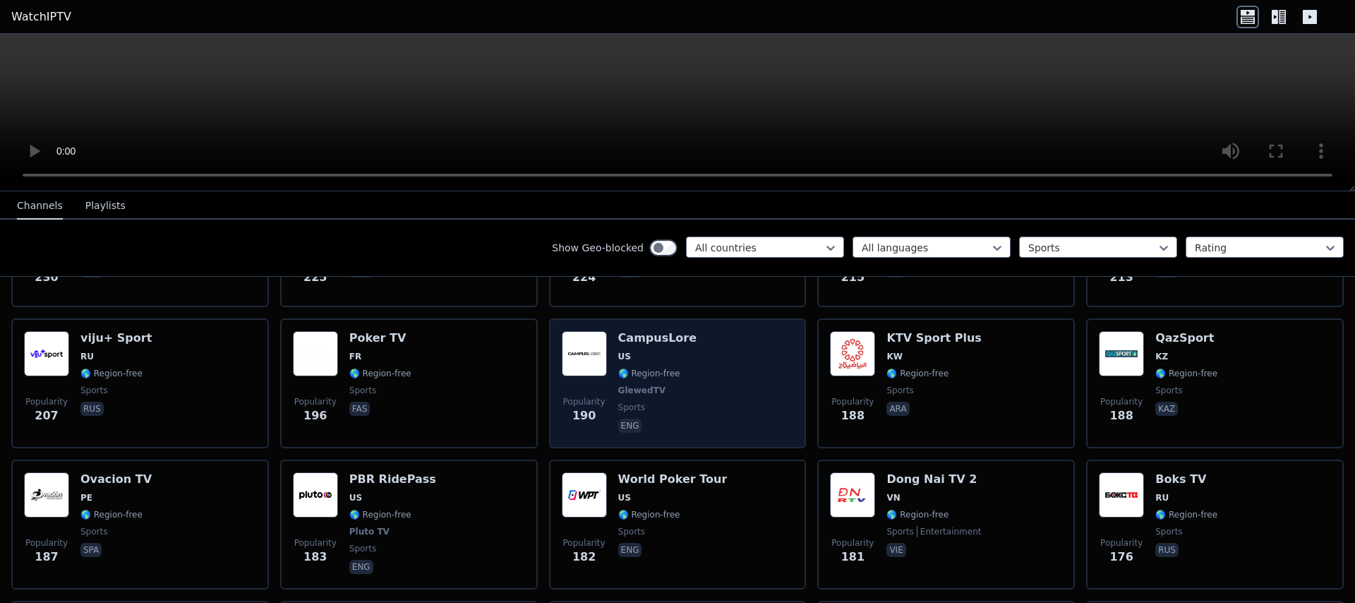
click at [737, 392] on div "Popularity 190 CampusLore [GEOGRAPHIC_DATA] 🌎 Region-free GlewedTV sports eng" at bounding box center [678, 383] width 232 height 104
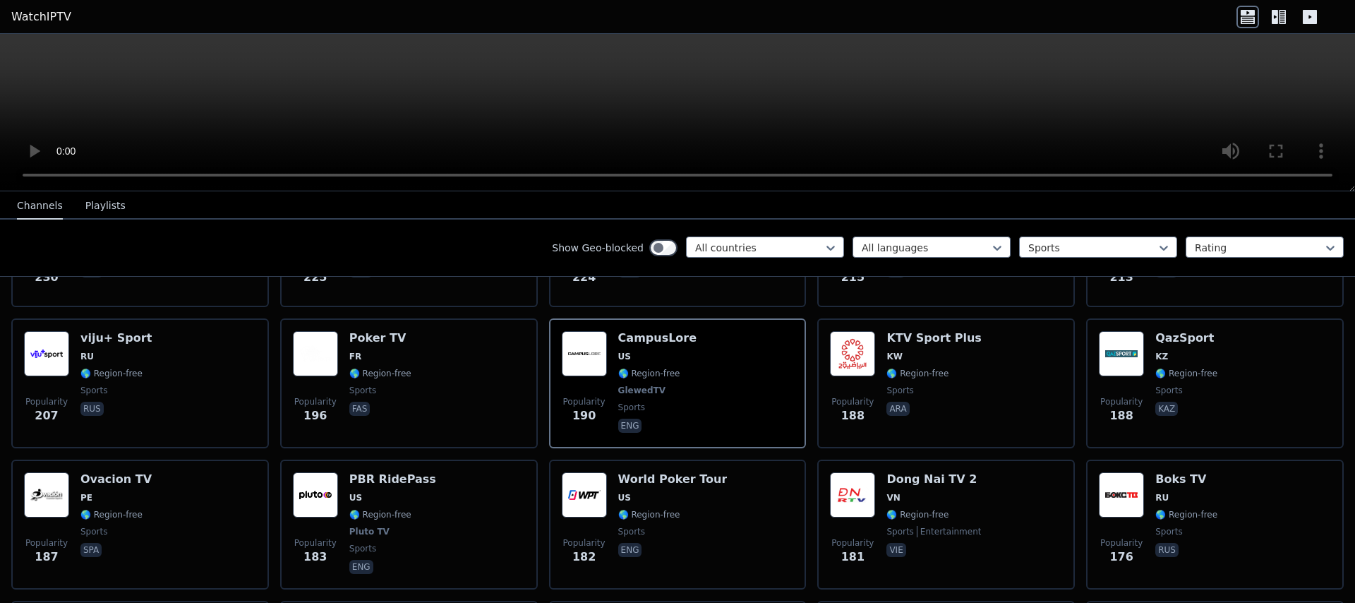
click at [742, 115] on video at bounding box center [677, 112] width 1355 height 157
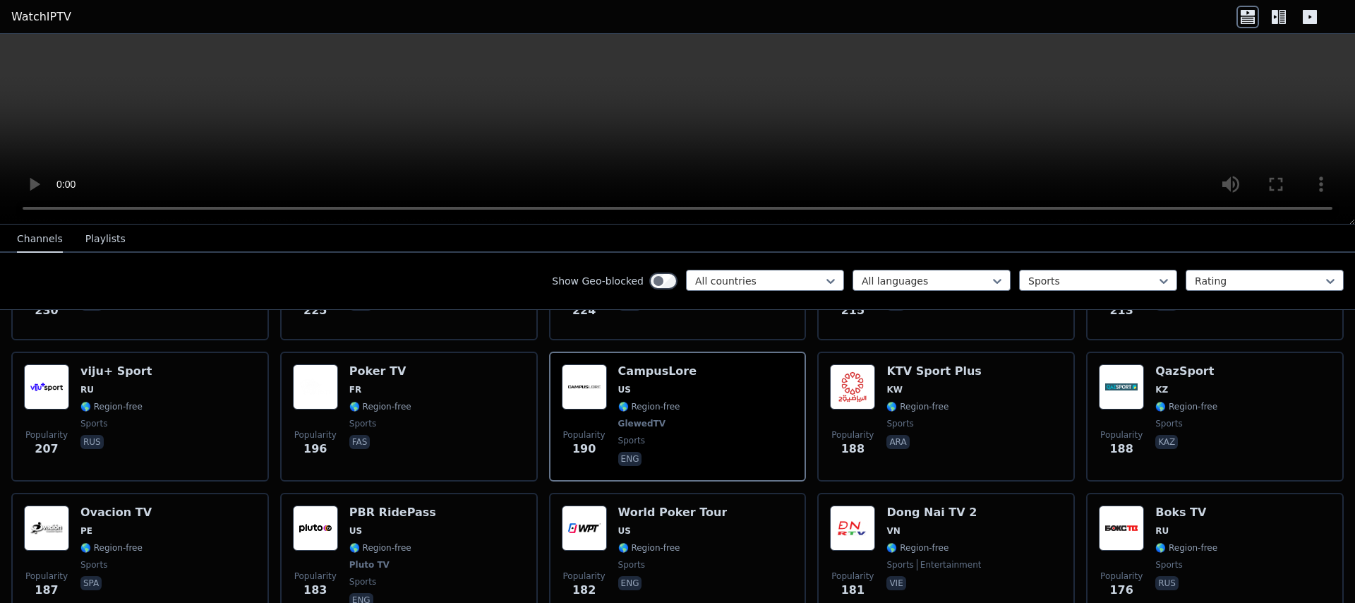
click at [712, 109] on video at bounding box center [677, 129] width 1355 height 191
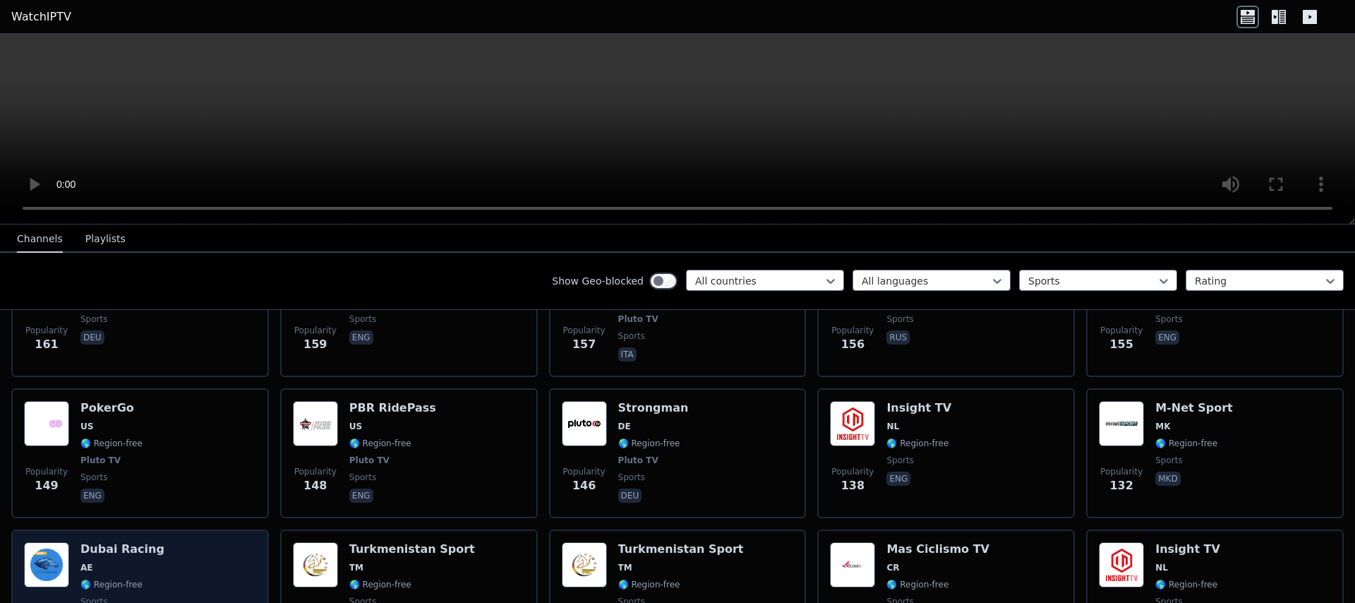
scroll to position [2463, 0]
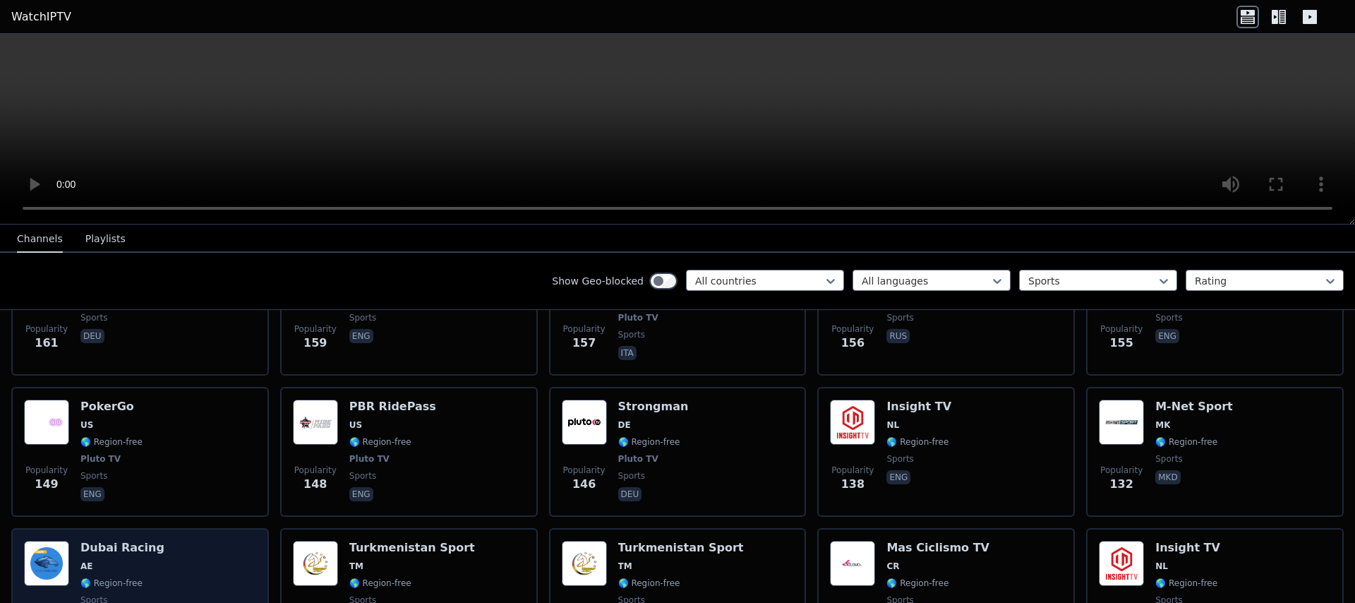
click at [195, 574] on div "Popularity 129 Dubai Racing AE 🌎 Region-free sports ara" at bounding box center [140, 592] width 232 height 102
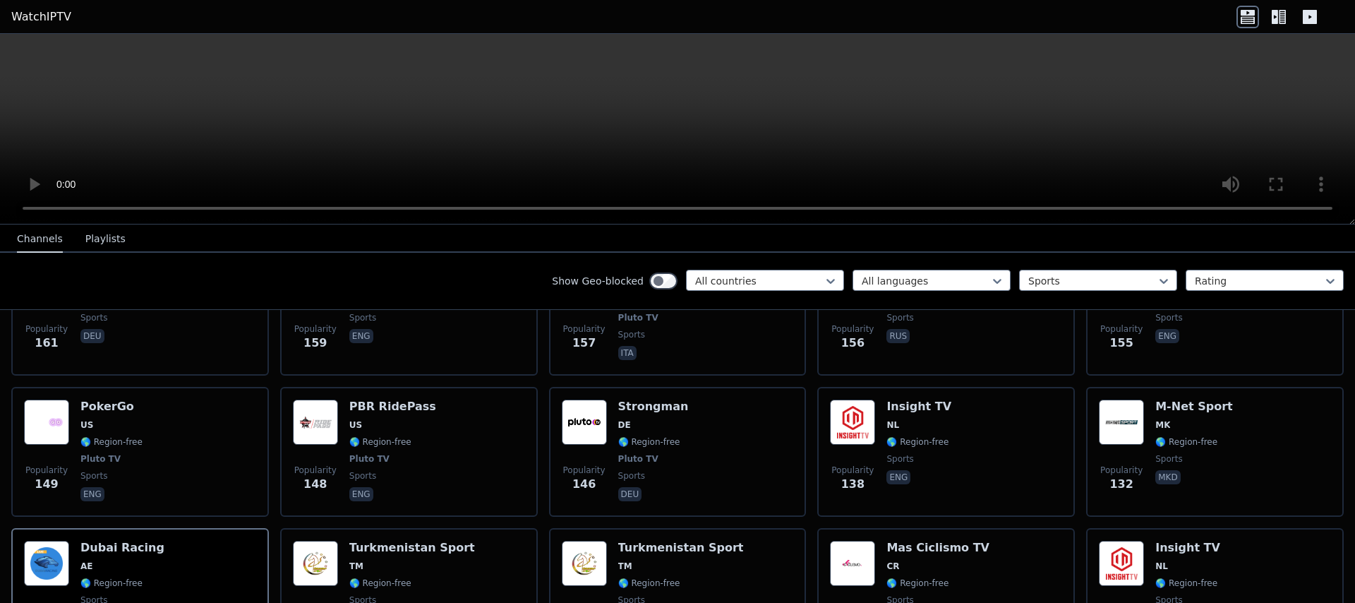
drag, startPoint x: 508, startPoint y: 281, endPoint x: 605, endPoint y: 283, distance: 96.7
click at [605, 283] on div "Show Geo-blocked All countries All languages Sports Rating" at bounding box center [677, 281] width 1355 height 57
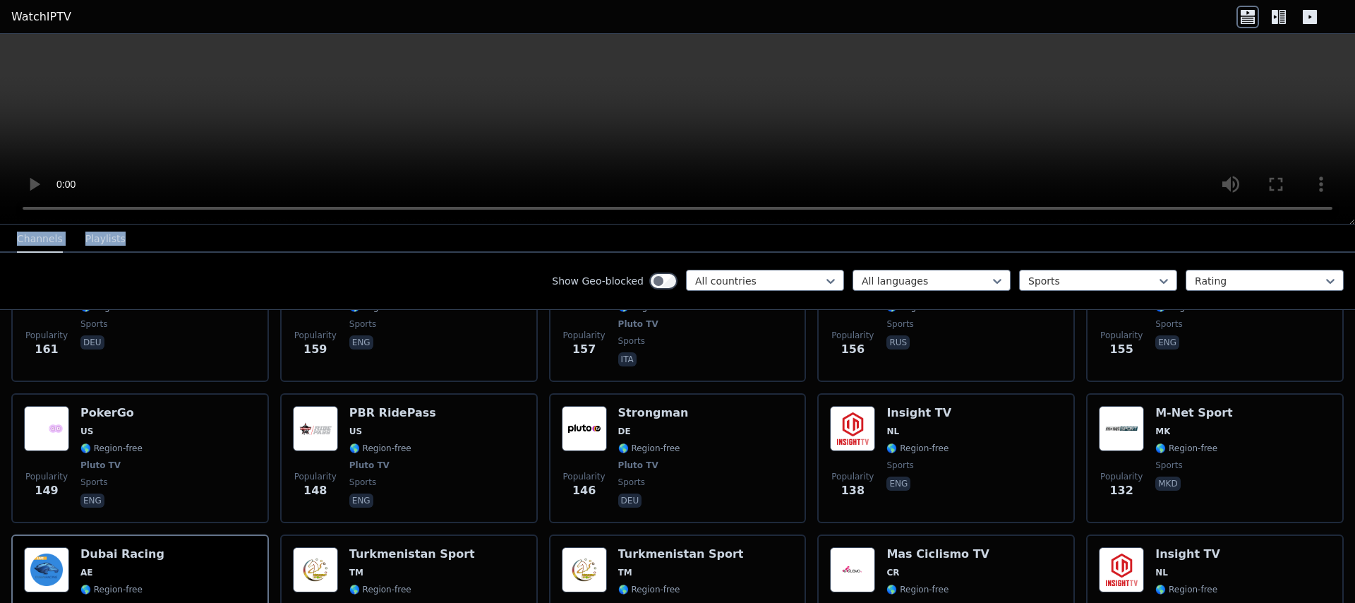
drag, startPoint x: 134, startPoint y: 242, endPoint x: 16, endPoint y: 238, distance: 118.6
click at [16, 238] on nav "Channels Playlists" at bounding box center [677, 238] width 1355 height 28
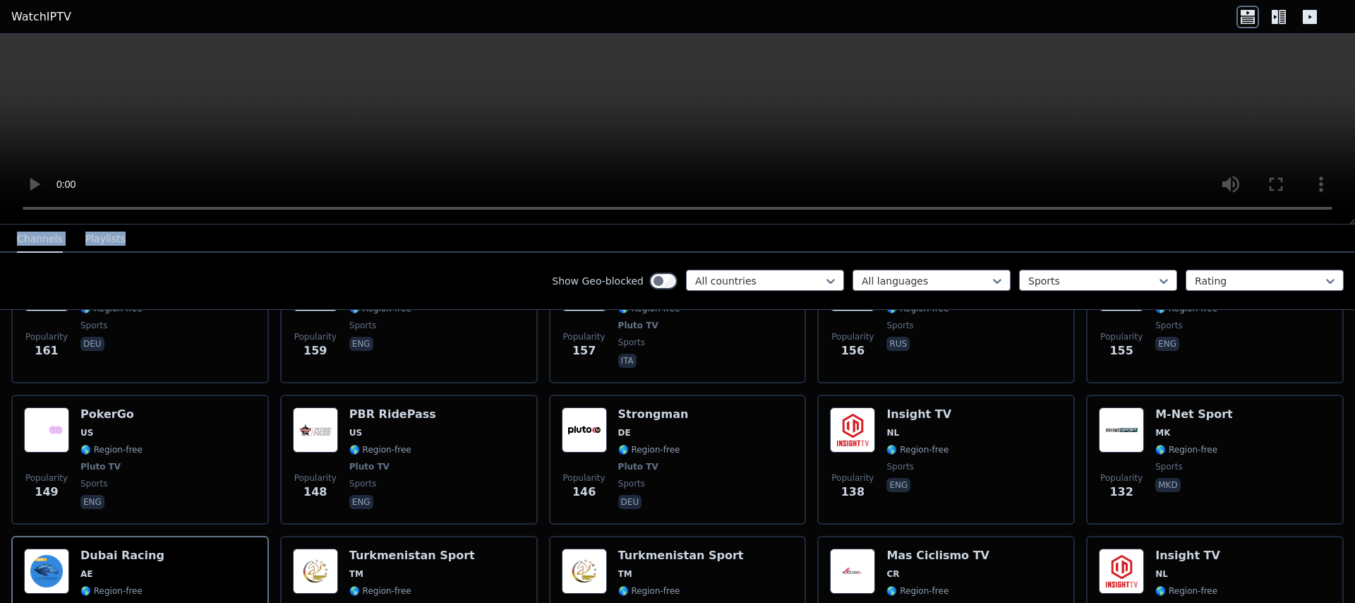
click at [215, 241] on nav "Channels Playlists" at bounding box center [677, 238] width 1355 height 28
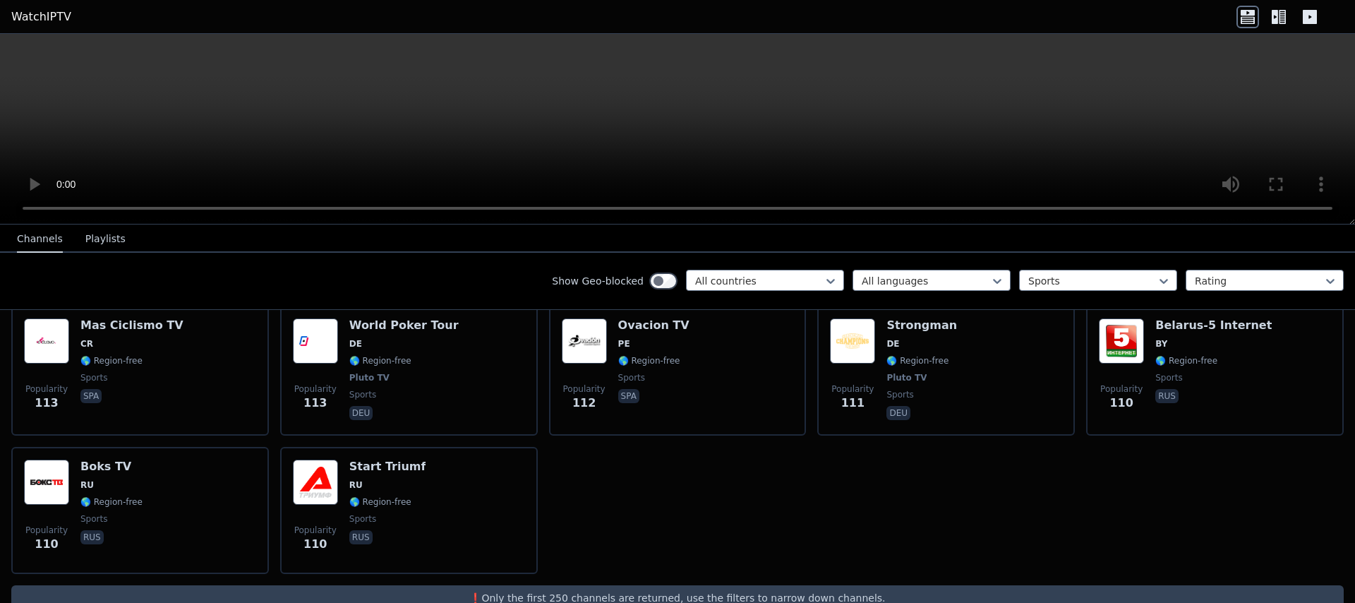
scroll to position [3133, 0]
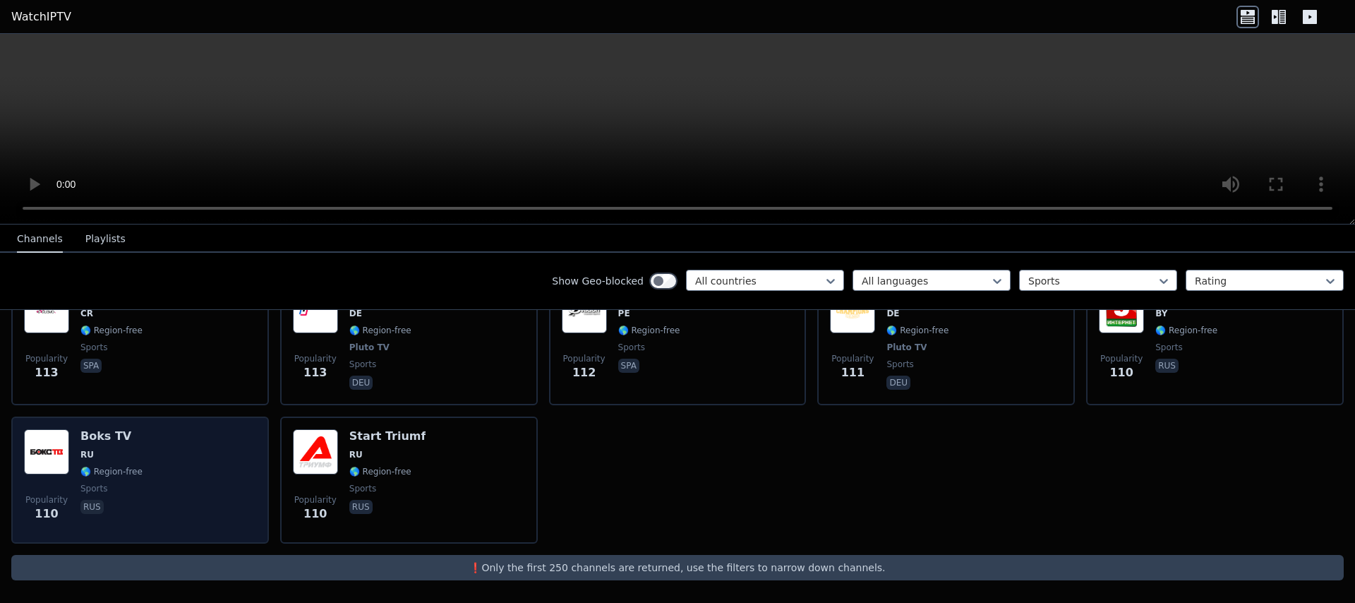
click at [185, 440] on div "Popularity 110 Boks TV RU 🌎 Region-free sports rus" at bounding box center [140, 480] width 232 height 102
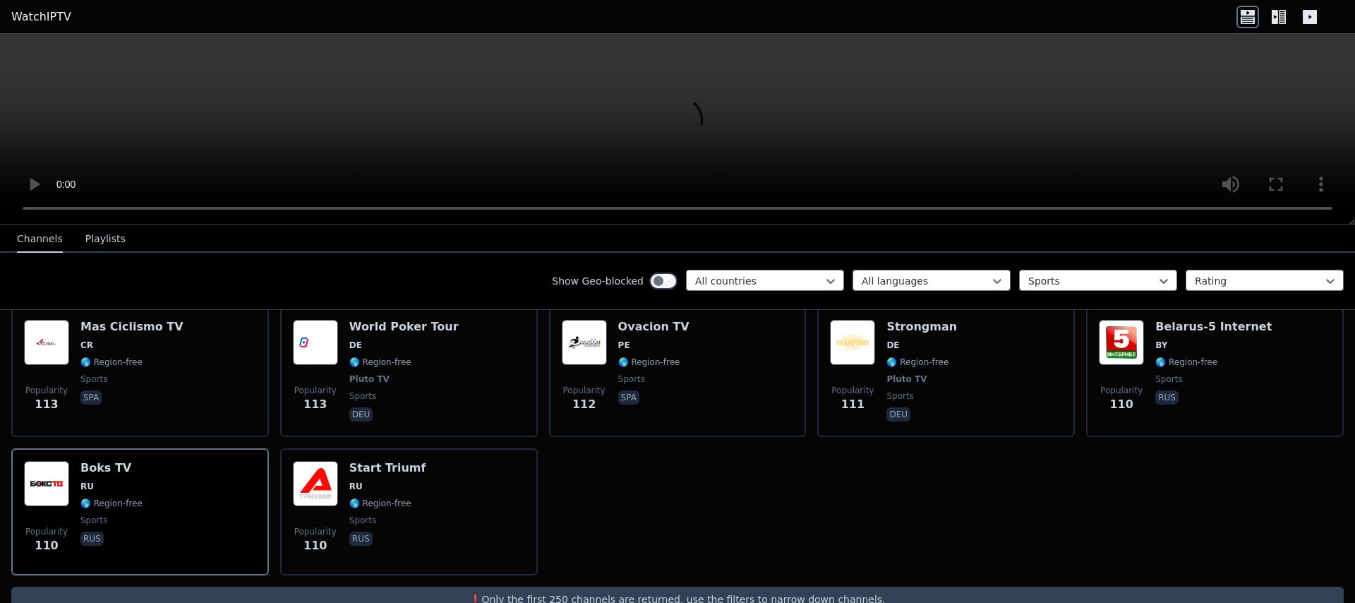
scroll to position [3032, 0]
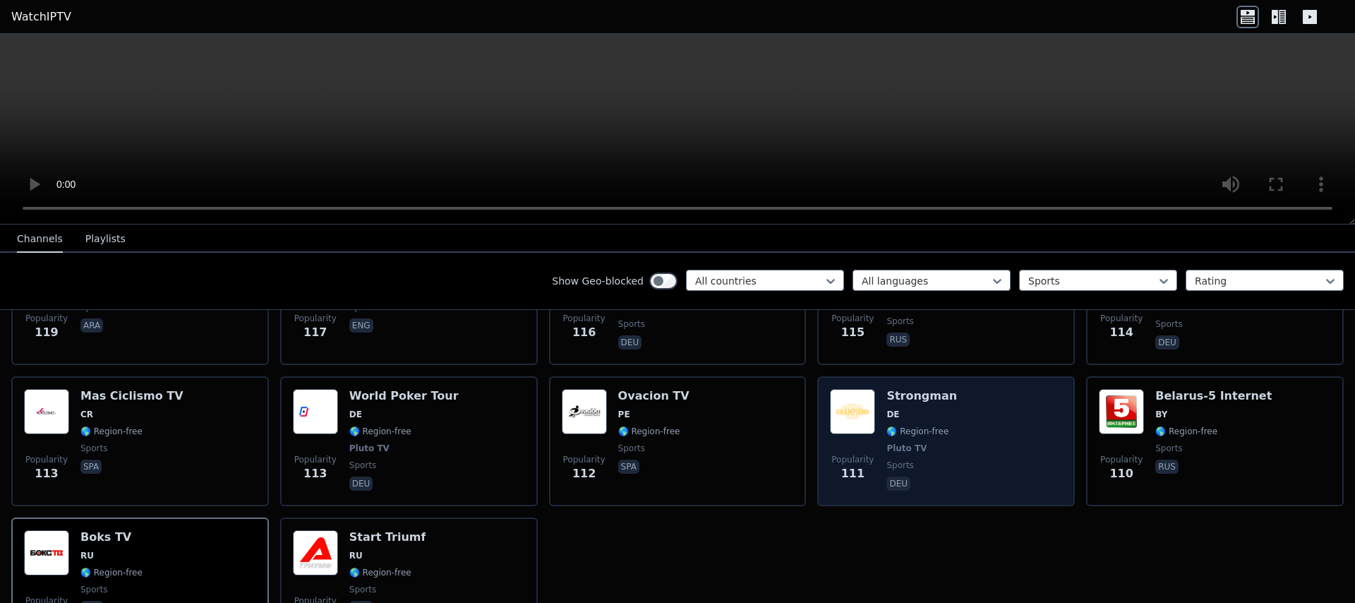
click at [957, 436] on div "Popularity 111 Strongman DE 🌎 Region-free Pluto TV sports deu" at bounding box center [946, 441] width 232 height 104
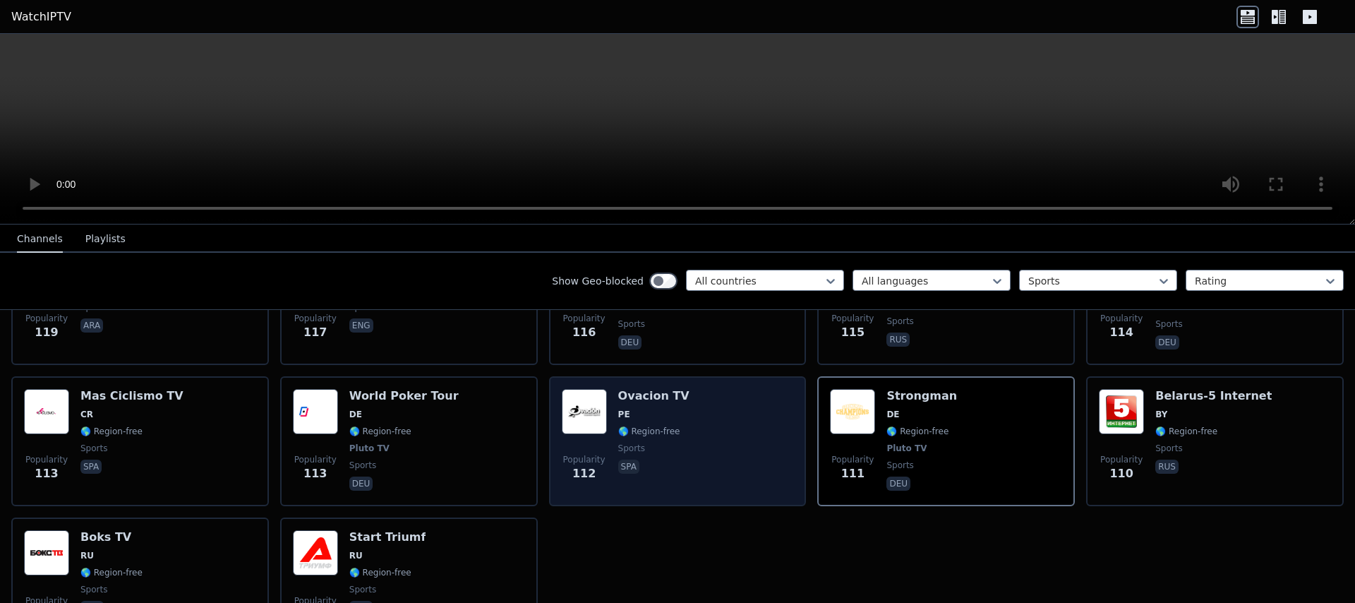
click at [691, 418] on div "Popularity 112 Ovacion TV PE 🌎 Region-free sports spa" at bounding box center [678, 441] width 232 height 104
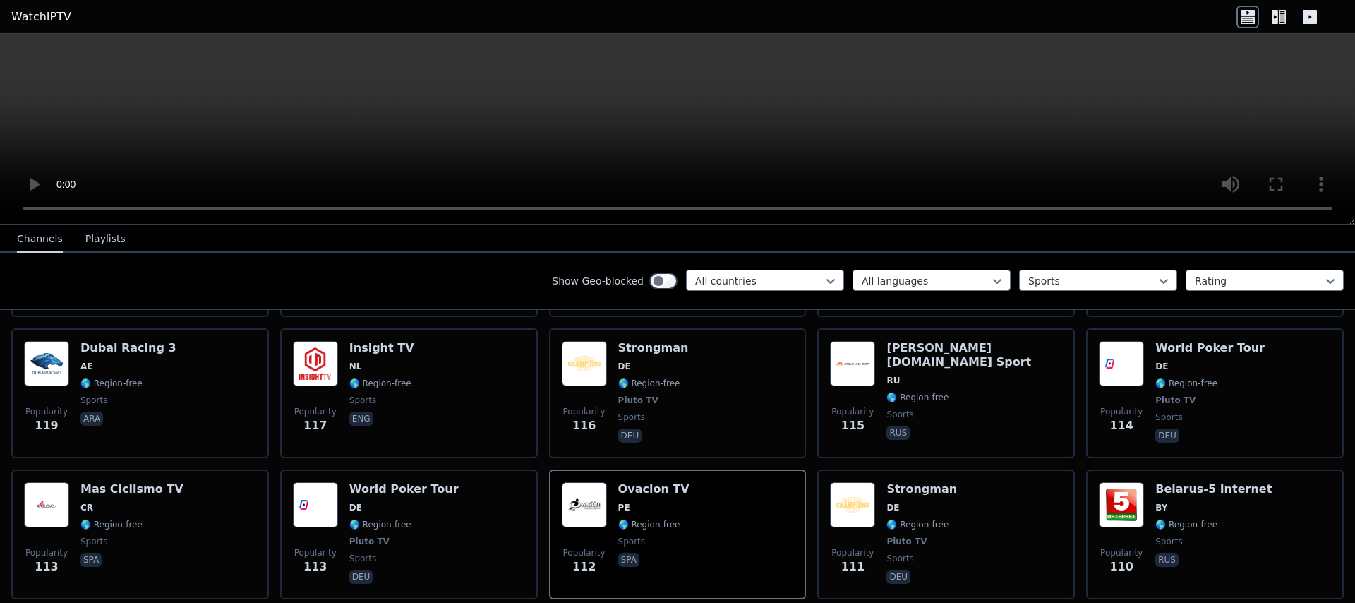
scroll to position [2926, 0]
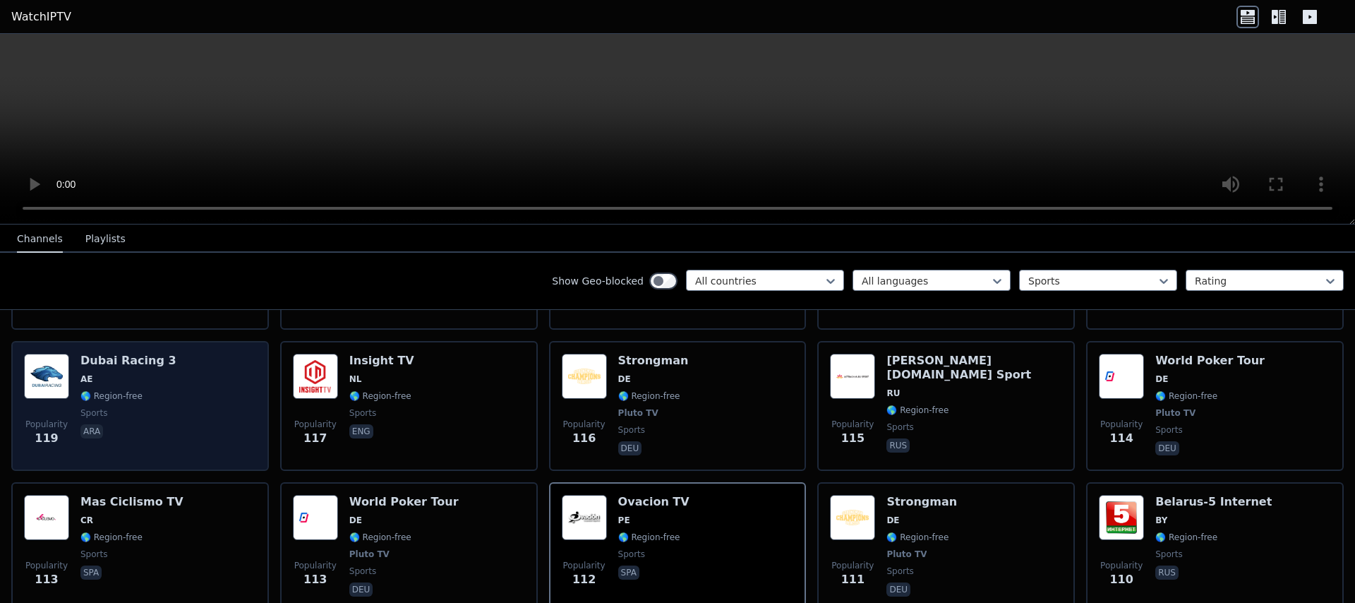
click at [182, 384] on div "Popularity 119 Dubai Racing 3 AE 🌎 Region-free sports ara" at bounding box center [140, 406] width 232 height 104
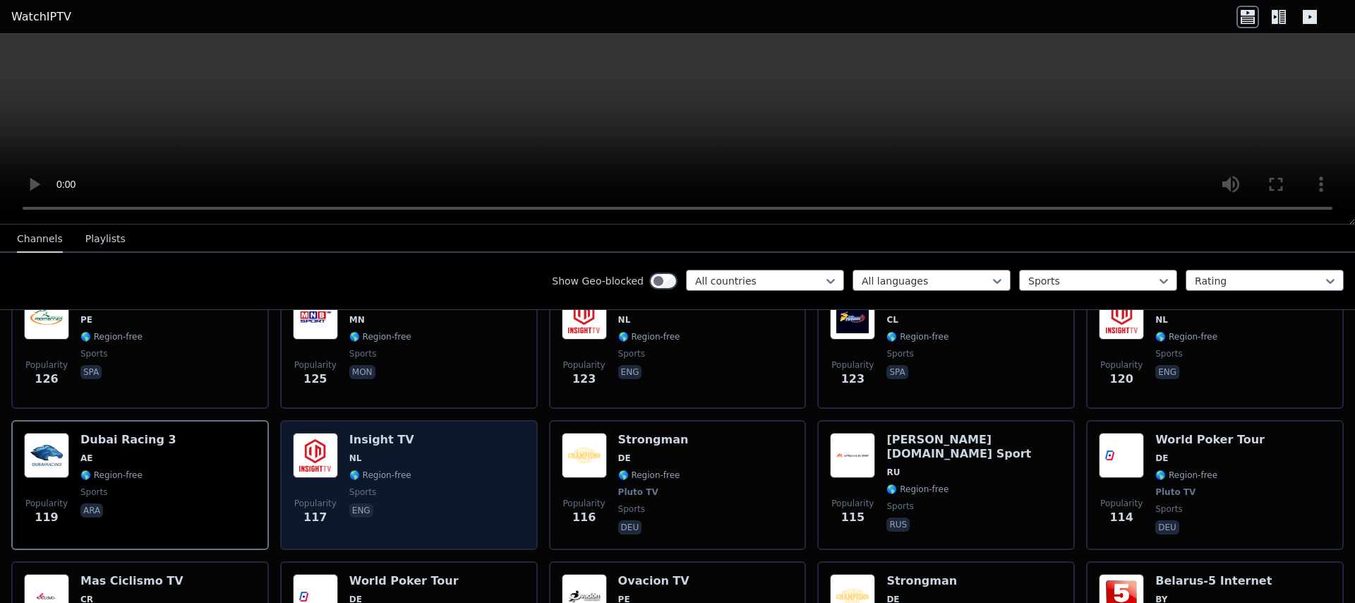
scroll to position [2847, 0]
click at [342, 447] on div "Popularity 117 Insight TV NL 🌎 Region-free sports eng" at bounding box center [409, 485] width 232 height 104
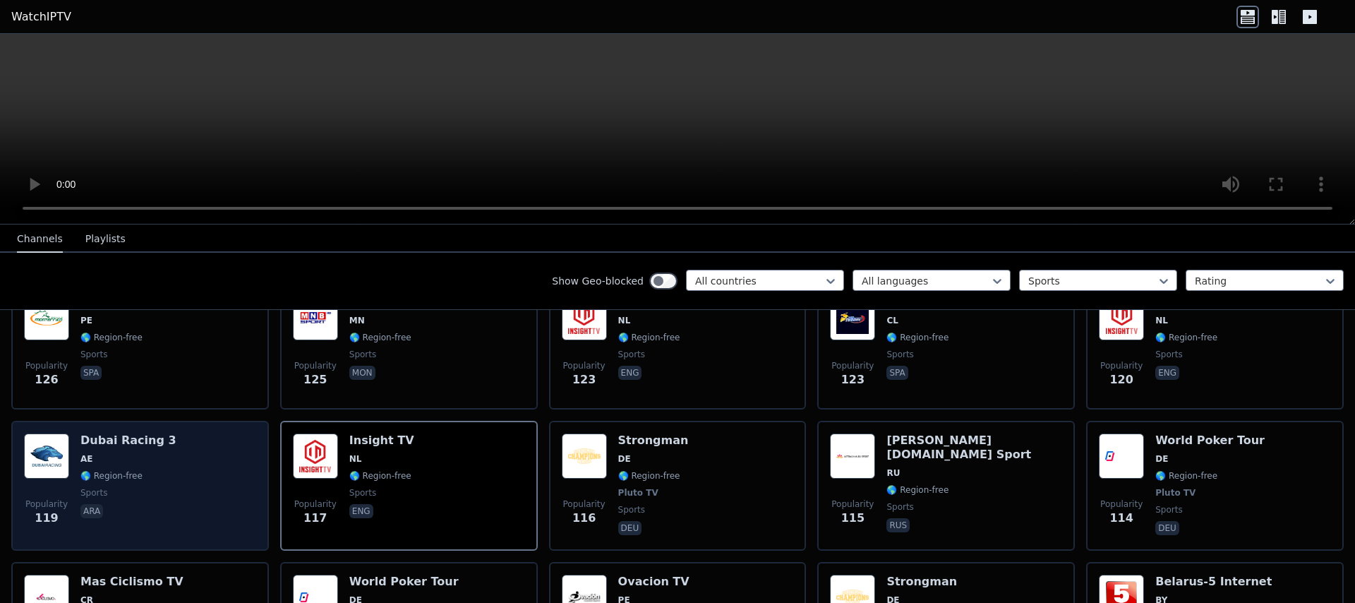
click at [169, 461] on div "Popularity 119 Dubai Racing 3 AE 🌎 Region-free sports ara" at bounding box center [140, 485] width 232 height 104
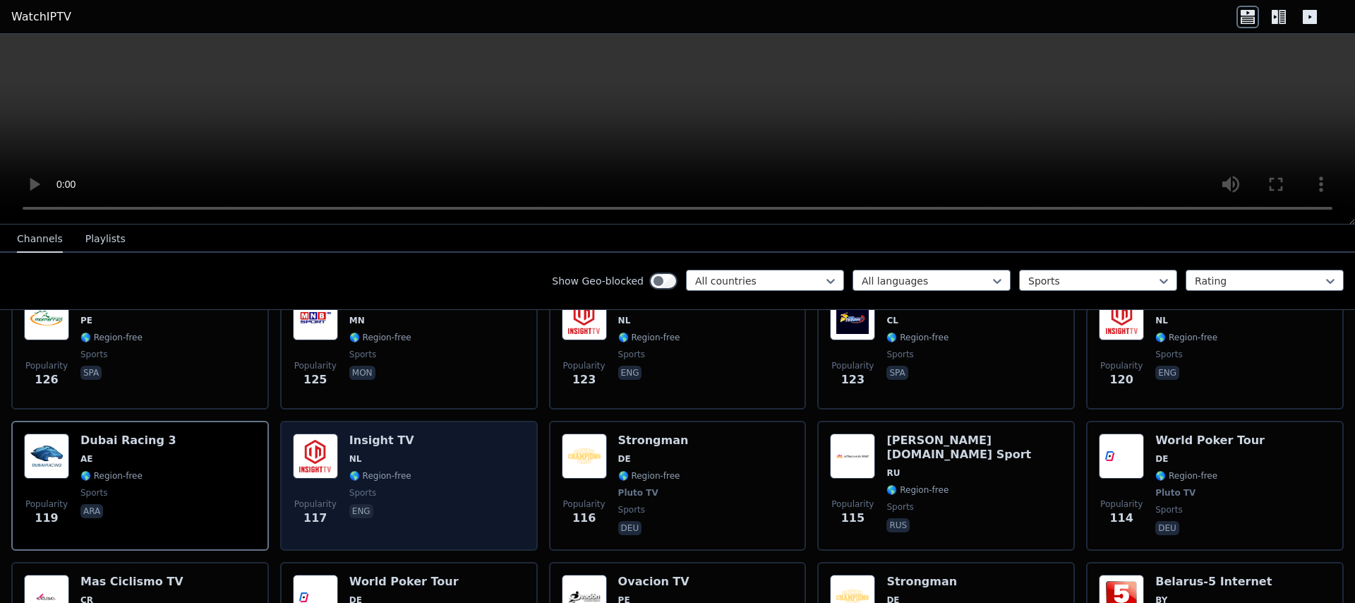
click at [451, 478] on div "Popularity 117 Insight TV NL 🌎 Region-free sports eng" at bounding box center [409, 485] width 232 height 104
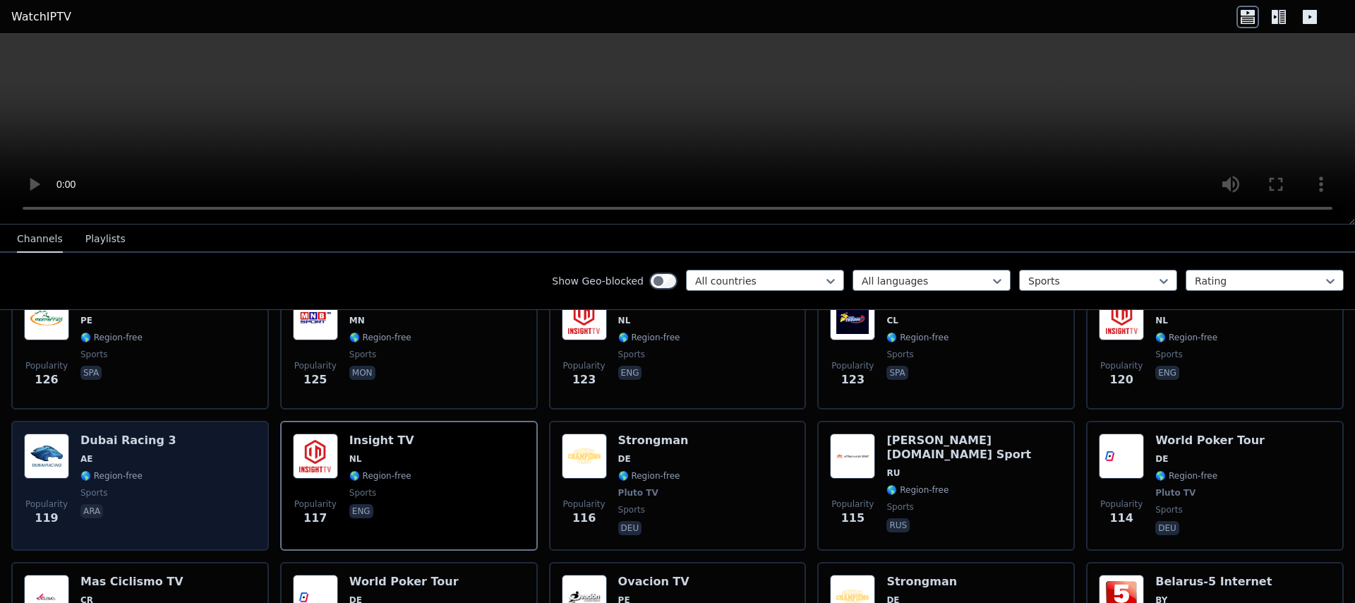
click at [186, 439] on div "Popularity 119 Dubai Racing 3 AE 🌎 Region-free sports ara" at bounding box center [140, 485] width 232 height 104
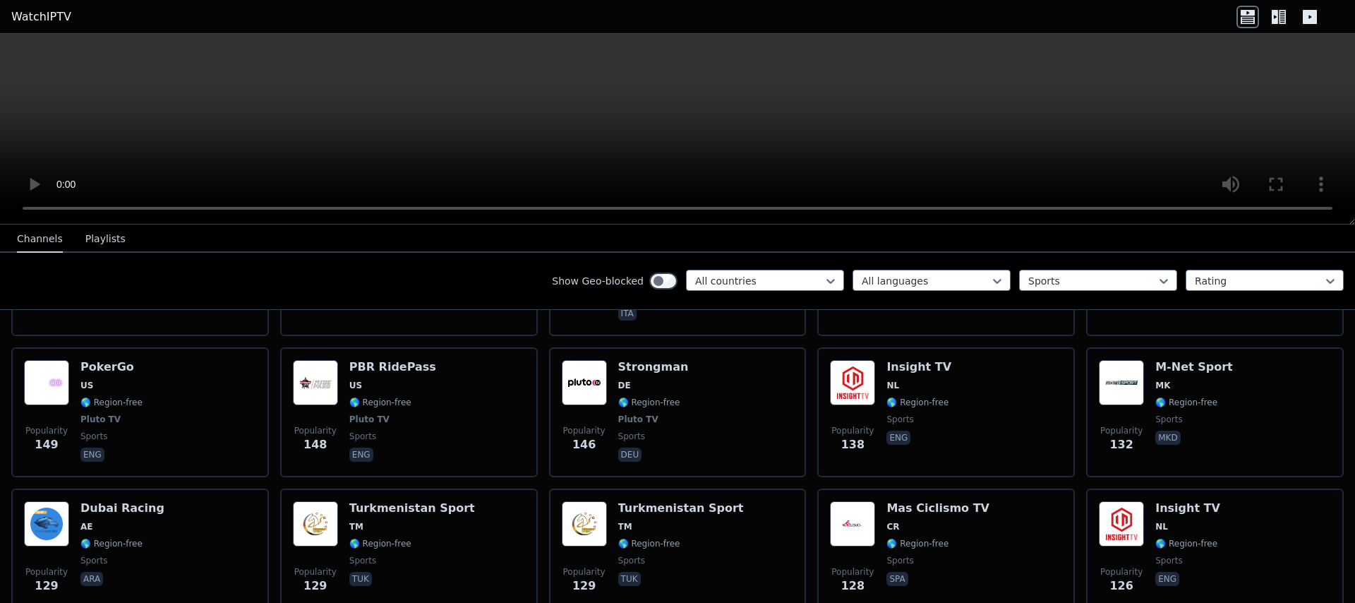
scroll to position [2466, 0]
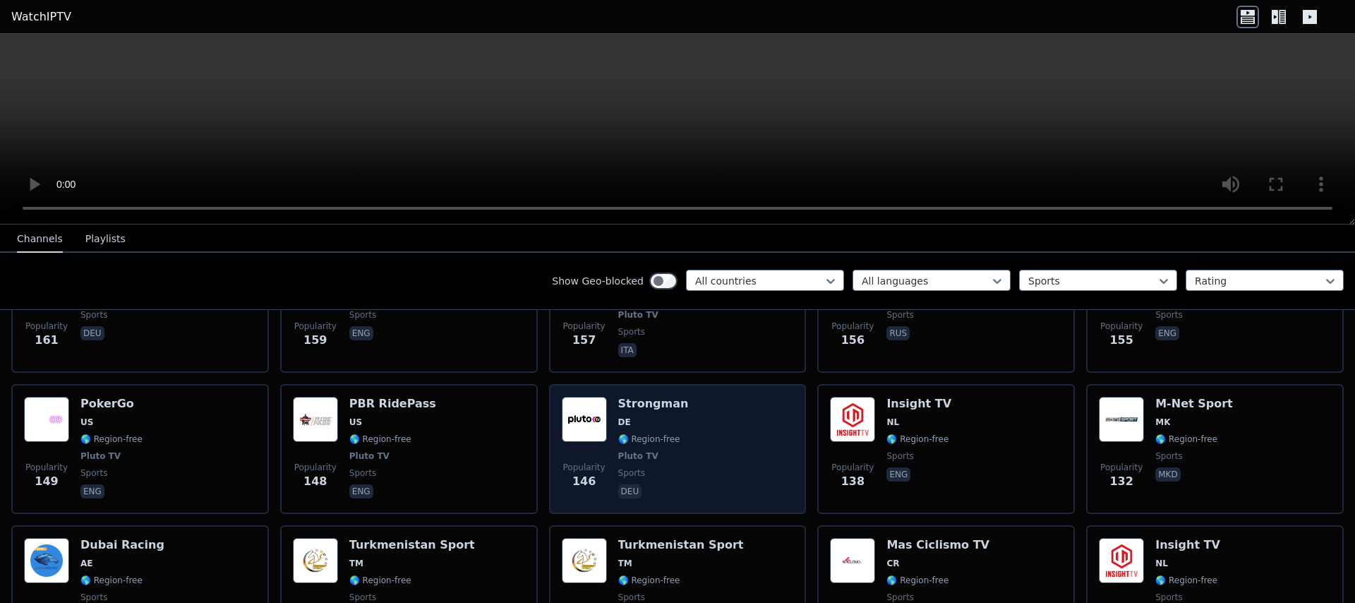
click at [765, 411] on div "Popularity 146 Strongman DE 🌎 Region-free Pluto TV sports deu" at bounding box center [678, 449] width 232 height 104
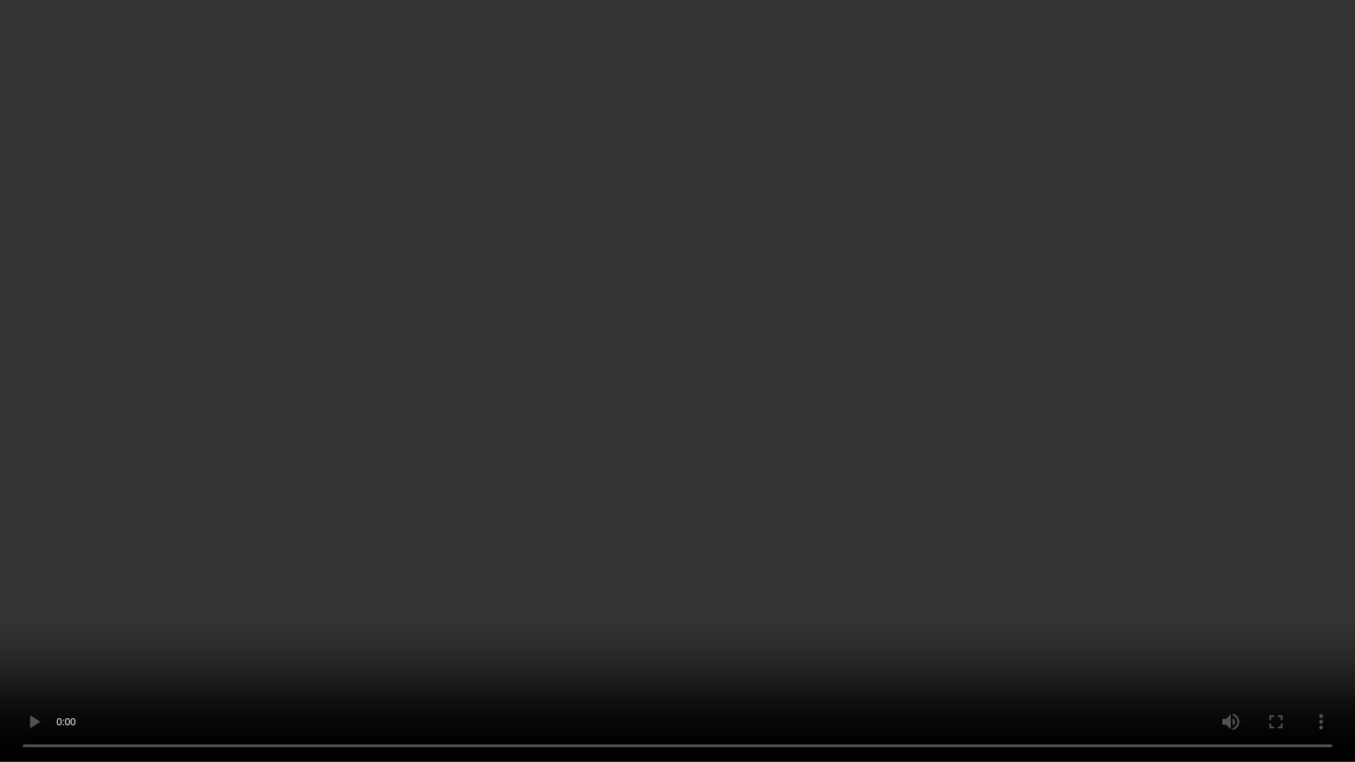
click at [1013, 459] on video at bounding box center [677, 381] width 1355 height 762
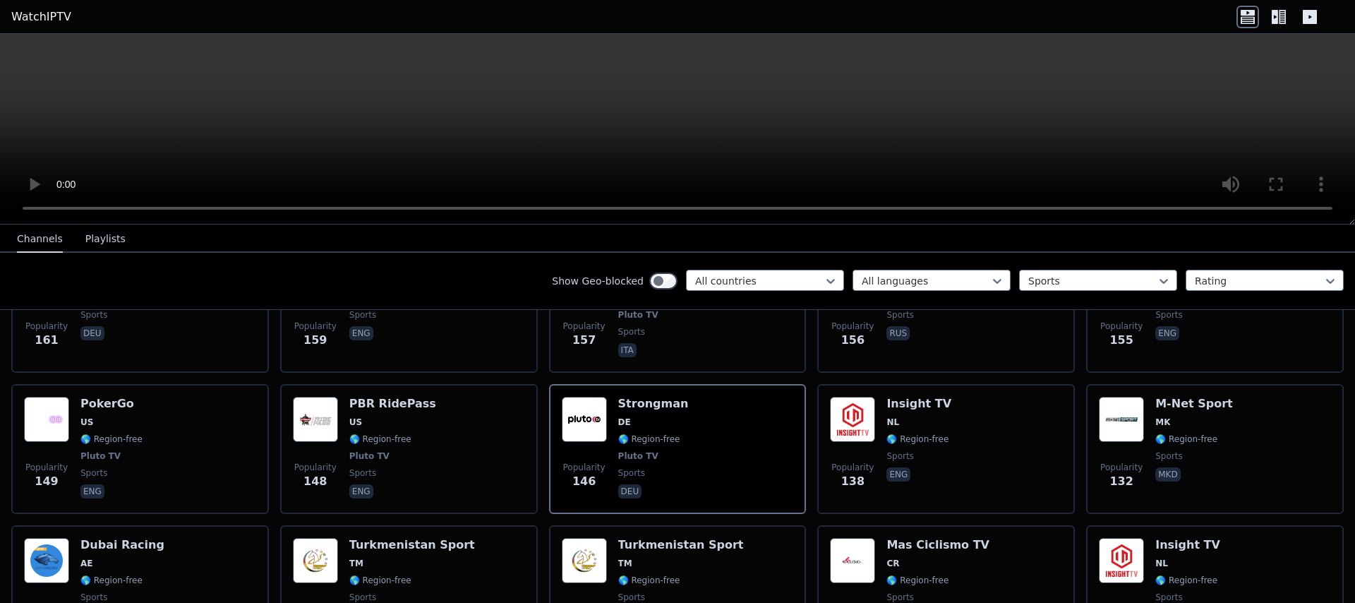
click at [665, 95] on video at bounding box center [677, 129] width 1355 height 191
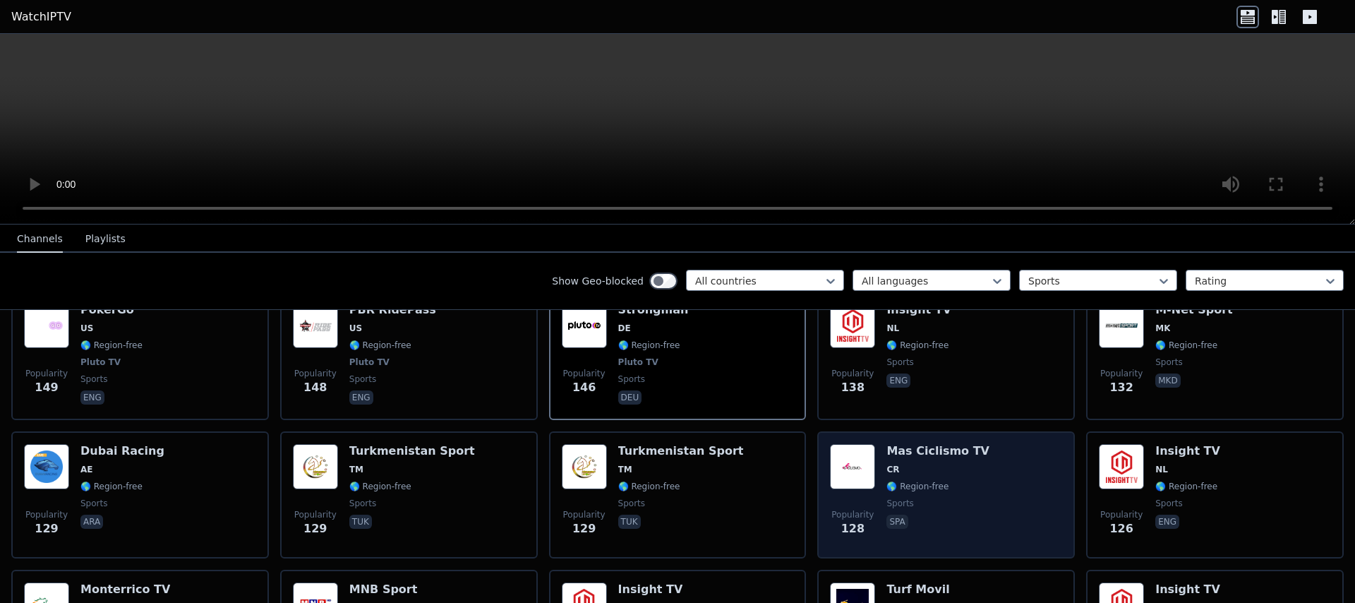
scroll to position [2564, 0]
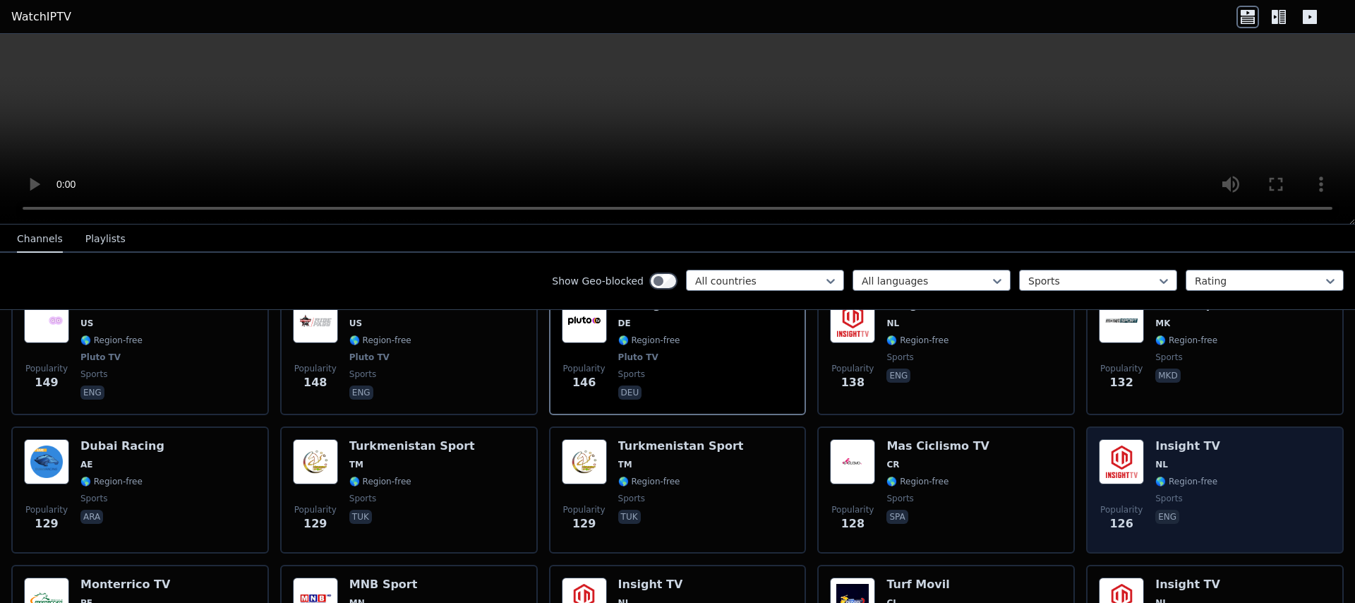
click at [1269, 465] on div "Popularity 126 Insight TV NL 🌎 Region-free sports eng" at bounding box center [1215, 490] width 232 height 102
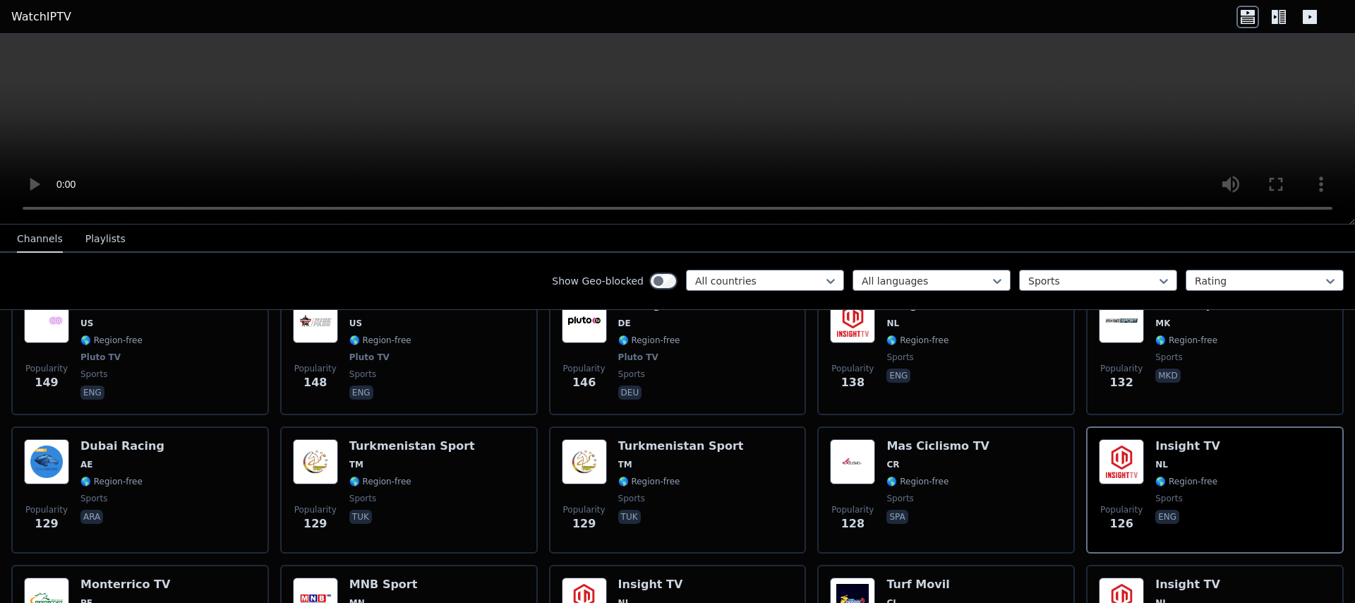
click at [1275, 20] on icon at bounding box center [1275, 17] width 6 height 14
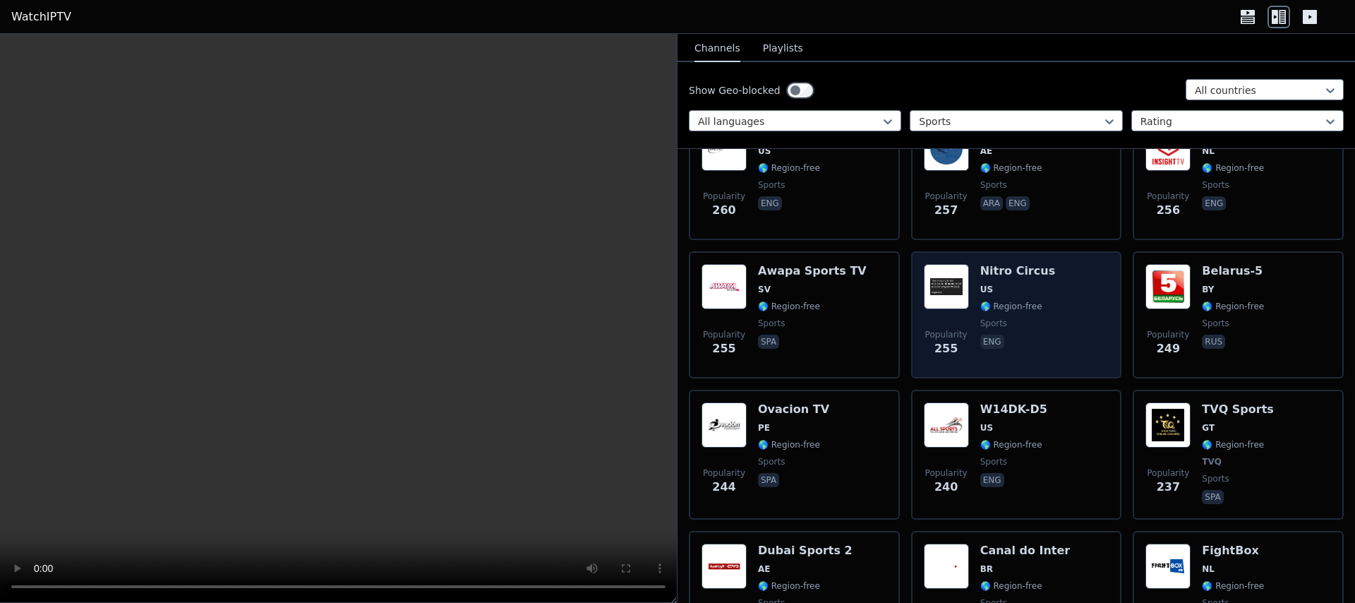
click at [1056, 299] on div "Popularity 255 Nitro Circus US 🌎 Region-free sports eng" at bounding box center [1017, 315] width 186 height 102
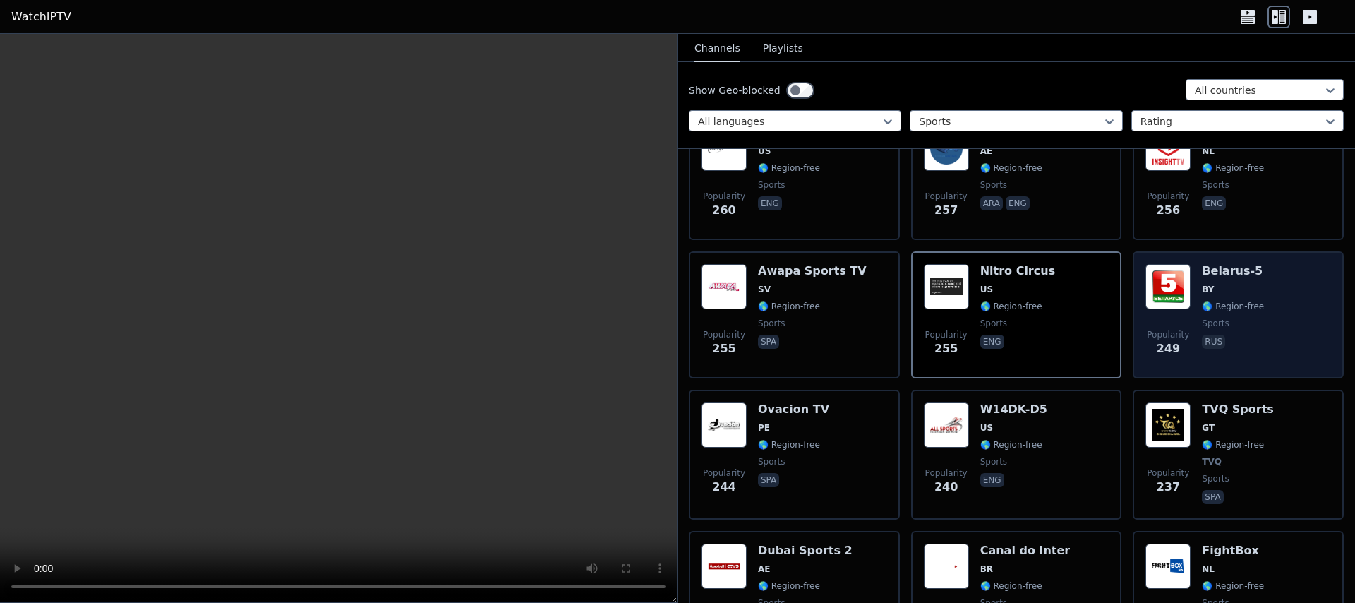
click at [1253, 323] on span "sports" at bounding box center [1233, 323] width 62 height 11
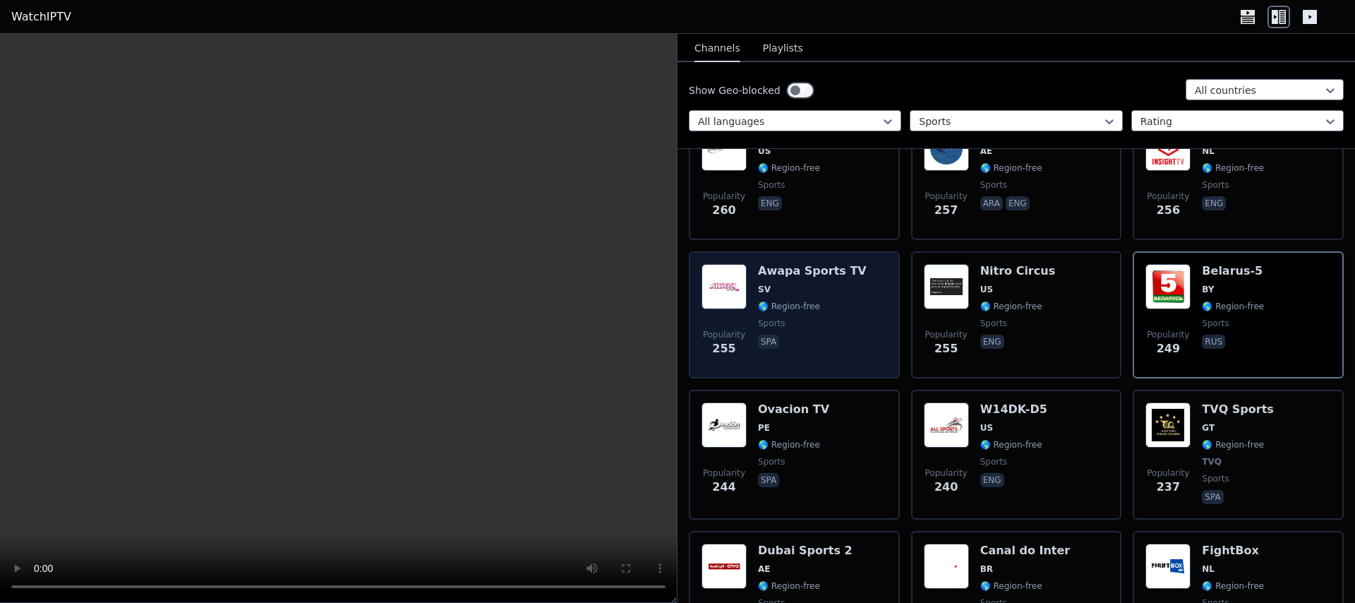
click at [855, 346] on div "Popularity 255 Awapa Sports TV SV 🌎 Region-free sports spa" at bounding box center [794, 315] width 186 height 102
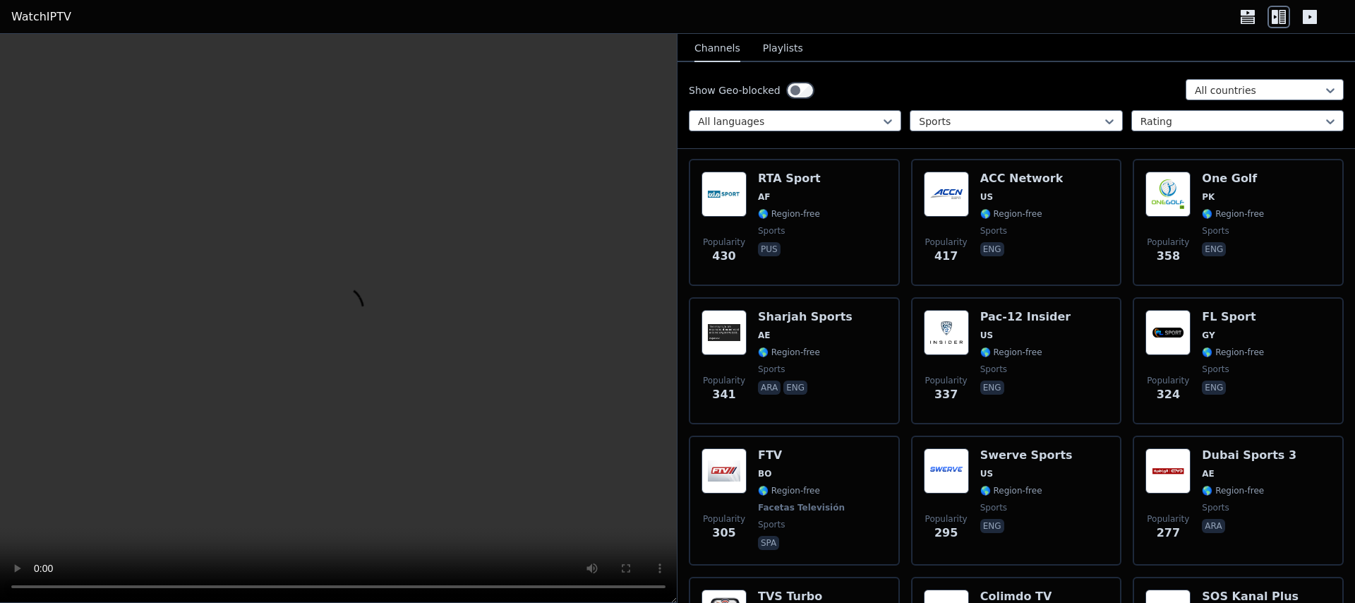
scroll to position [1958, 0]
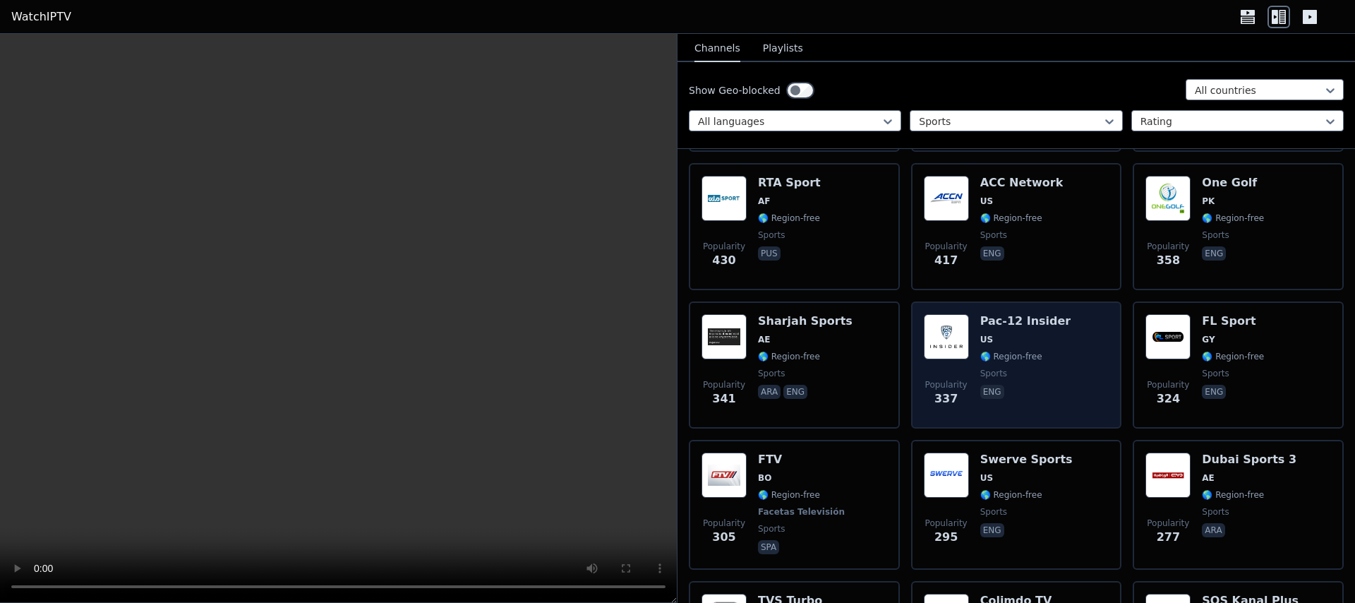
click at [1042, 358] on span "🌎 Region-free" at bounding box center [1025, 356] width 91 height 11
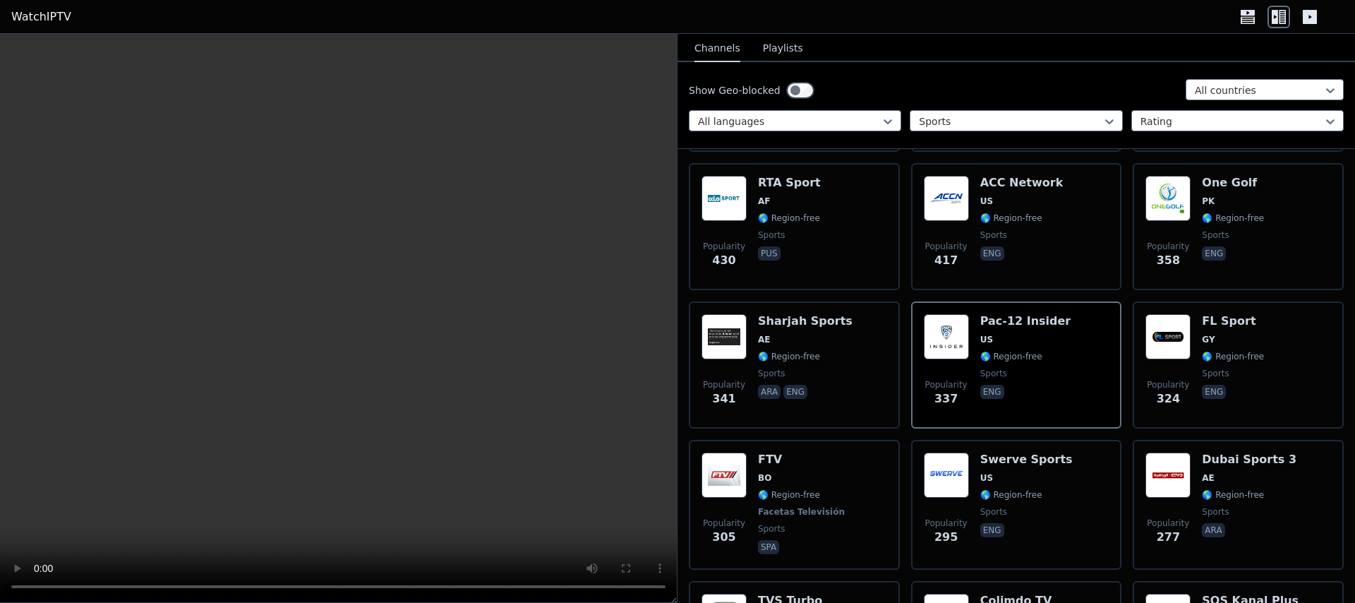
click at [456, 325] on video at bounding box center [338, 318] width 677 height 569
click at [1303, 20] on icon at bounding box center [1310, 17] width 14 height 14
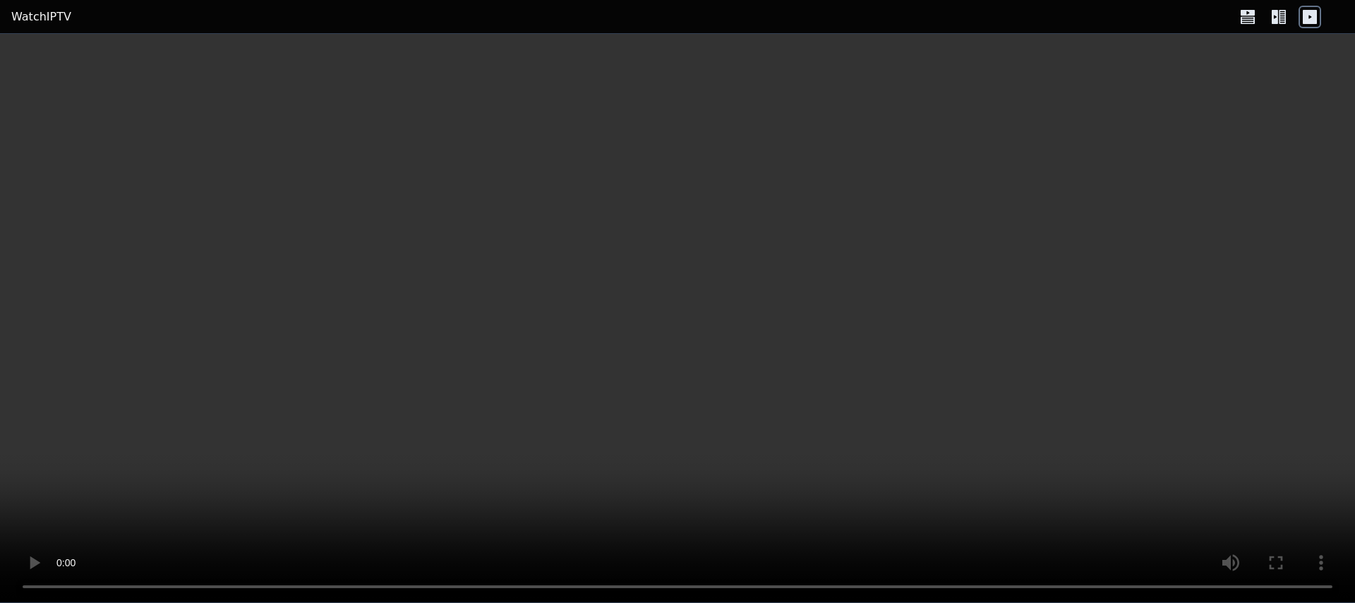
click at [1245, 16] on icon at bounding box center [1248, 19] width 14 height 7
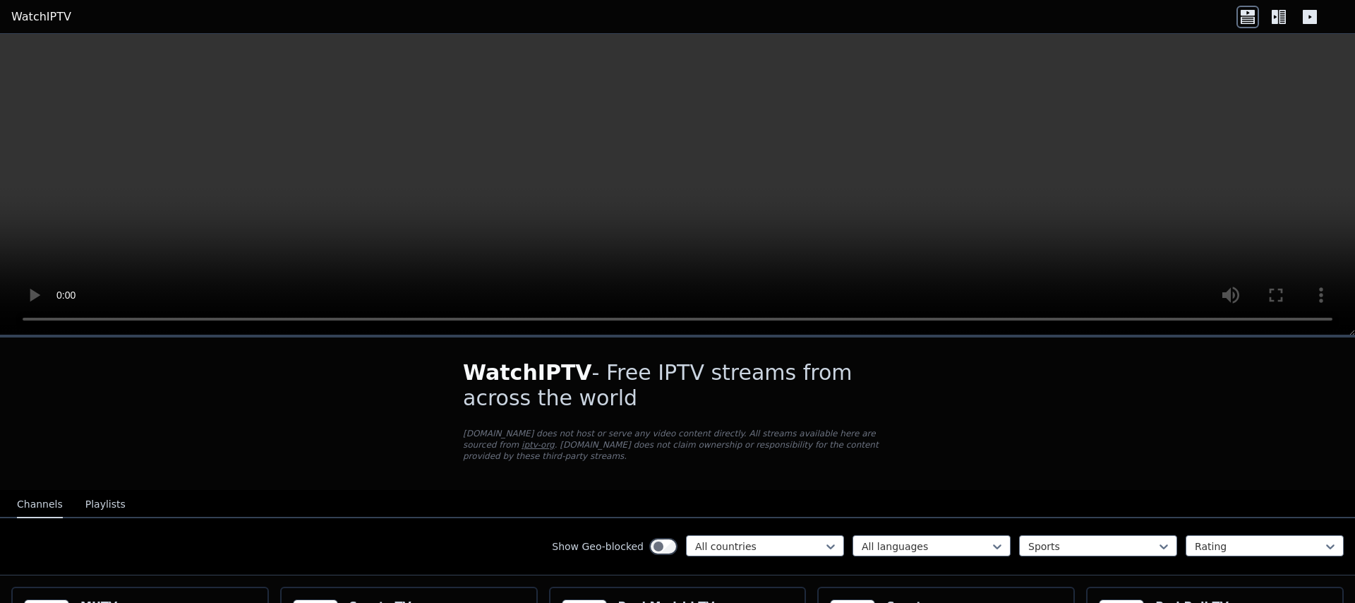
click at [1271, 18] on icon at bounding box center [1278, 17] width 23 height 23
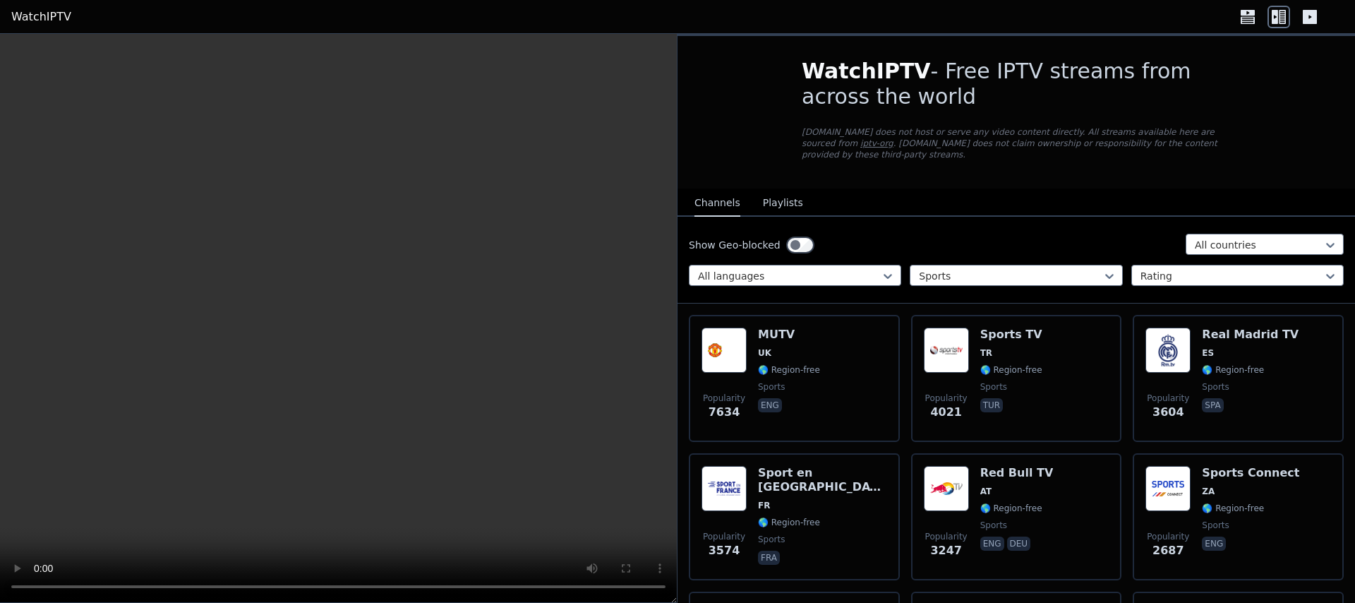
click at [1250, 15] on icon at bounding box center [1248, 13] width 14 height 6
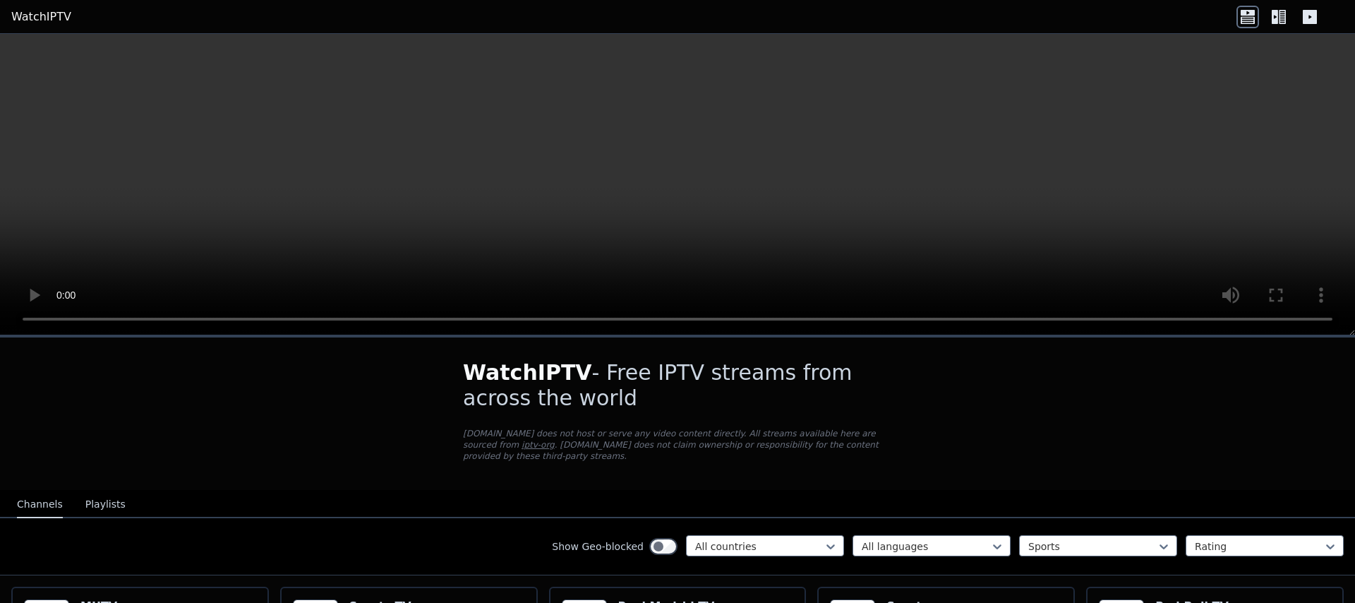
click at [1268, 15] on icon at bounding box center [1278, 17] width 23 height 23
